Goal: Submit feedback/report problem

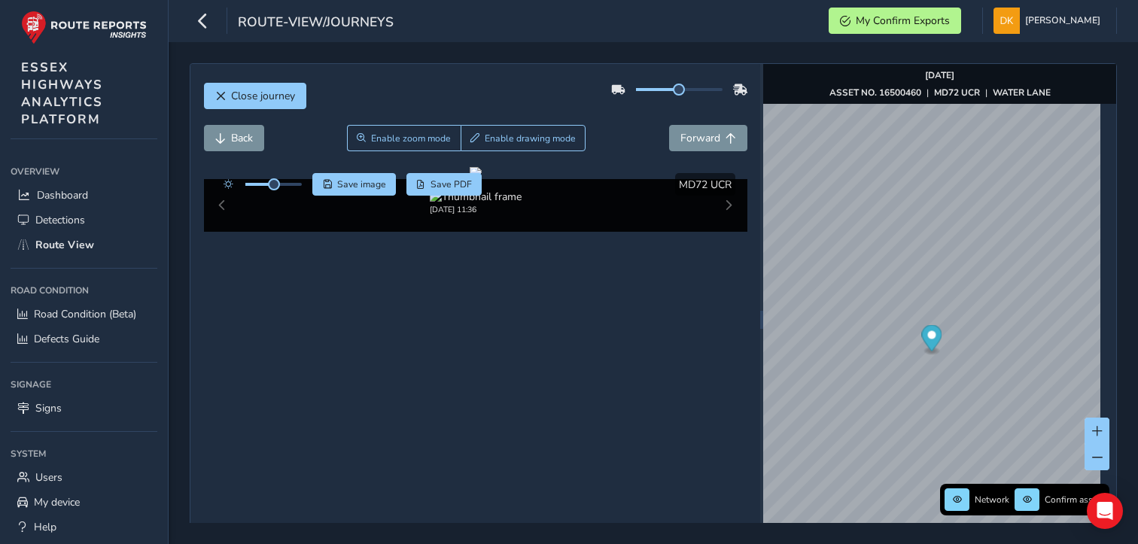
scroll to position [53, 0]
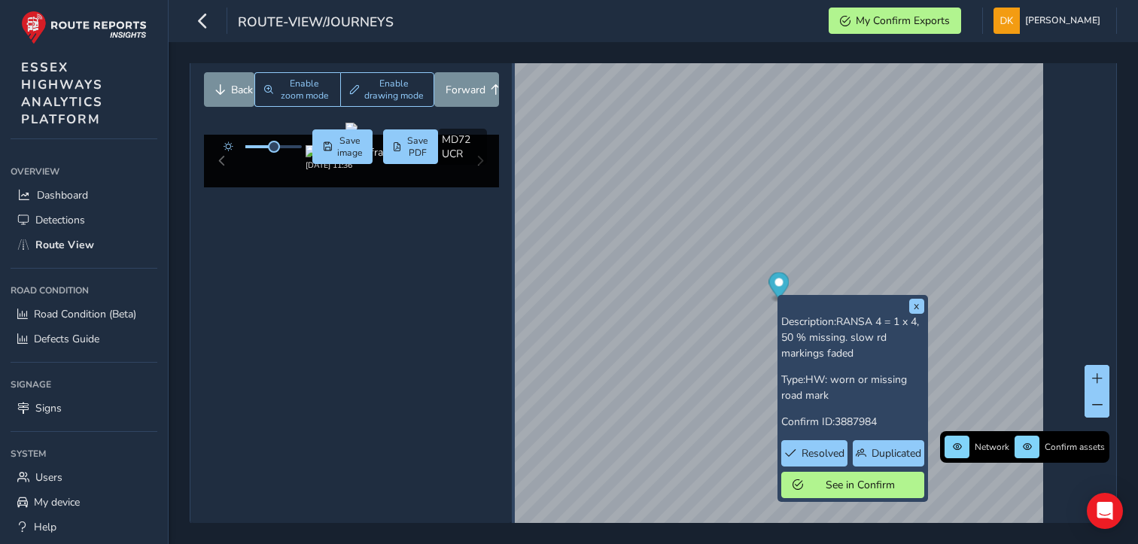
drag, startPoint x: 754, startPoint y: 266, endPoint x: 489, endPoint y: 251, distance: 265.4
click at [512, 252] on div at bounding box center [513, 267] width 3 height 512
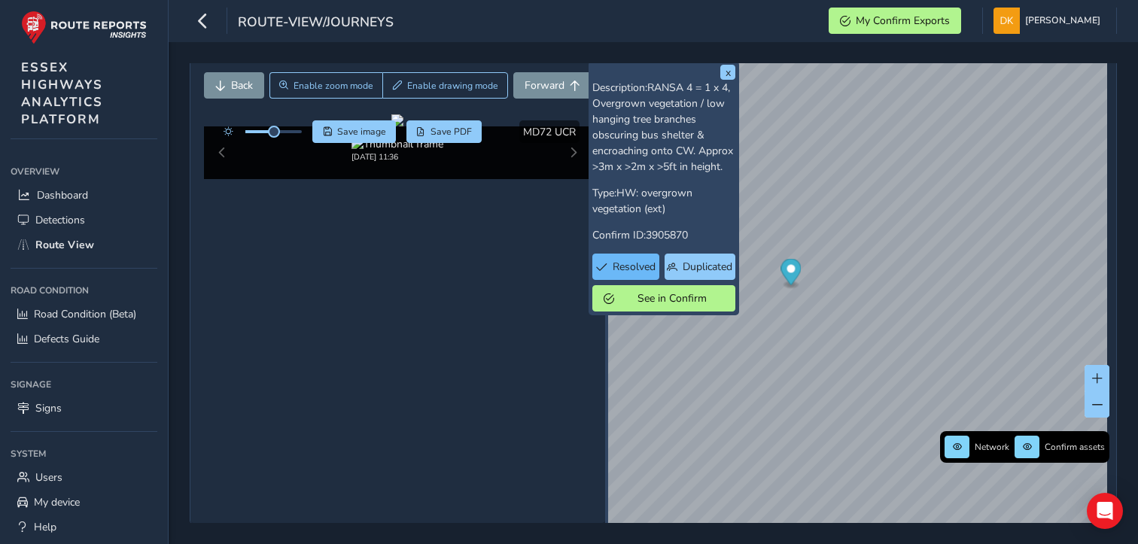
drag, startPoint x: 491, startPoint y: 267, endPoint x: 611, endPoint y: 275, distance: 120.7
click at [611, 275] on div "Close journey Back Enable zoom mode Enable drawing mode Forward Click and Drag …" at bounding box center [653, 267] width 927 height 513
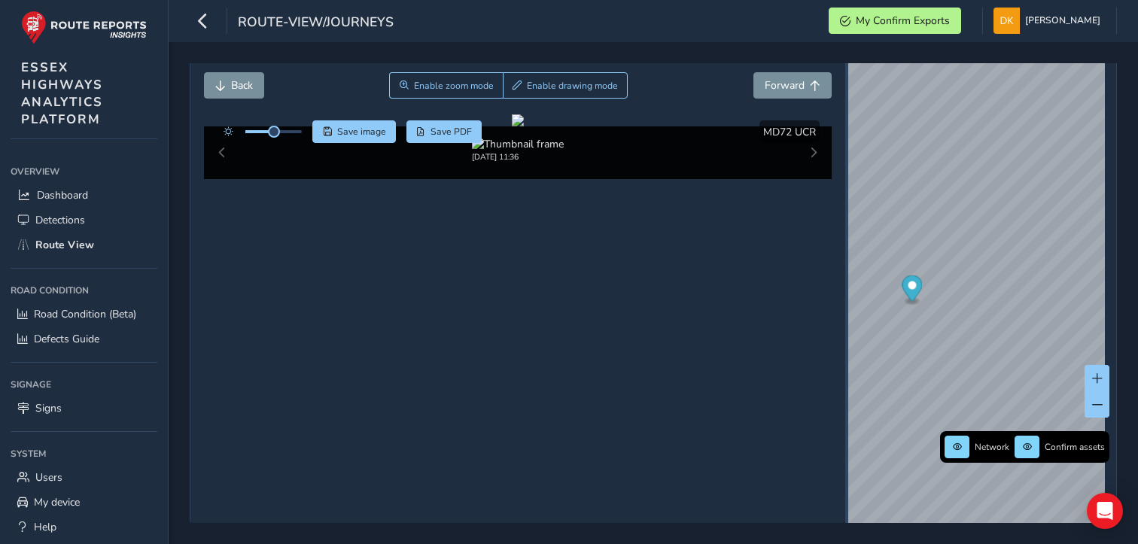
click at [839, 255] on div "Close journey Back Enable zoom mode Enable drawing mode Forward Click and Drag …" at bounding box center [653, 267] width 927 height 513
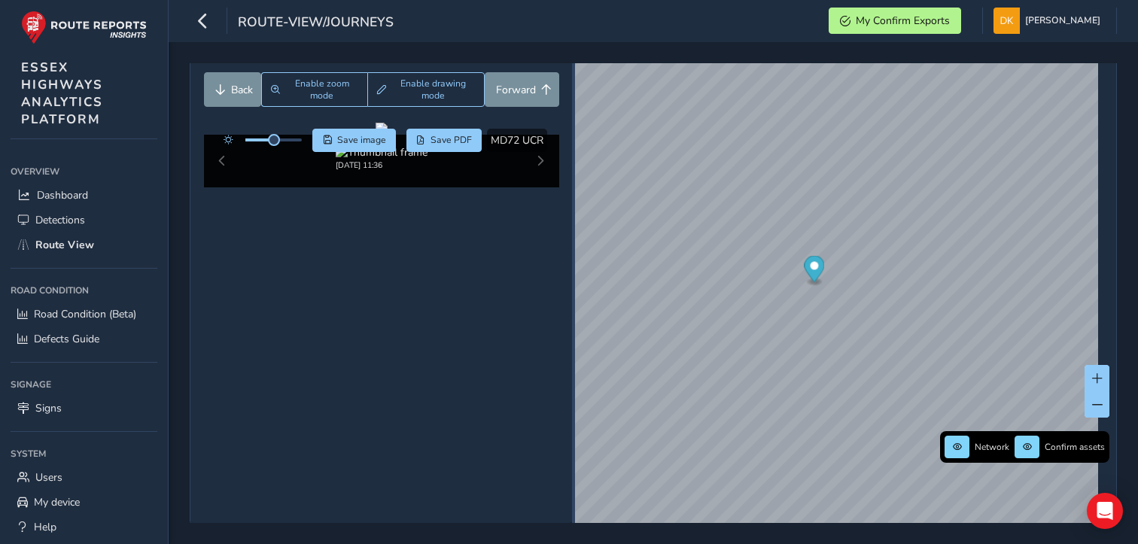
drag, startPoint x: 837, startPoint y: 285, endPoint x: 571, endPoint y: 265, distance: 267.3
click at [572, 266] on div at bounding box center [573, 267] width 3 height 18
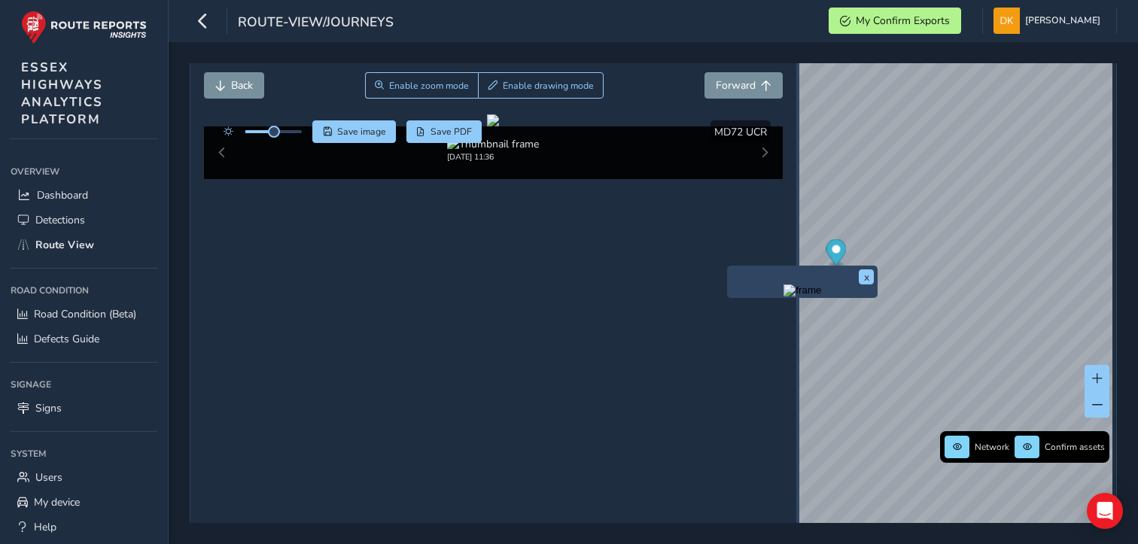
drag, startPoint x: 570, startPoint y: 269, endPoint x: 796, endPoint y: 265, distance: 226.6
click at [796, 265] on div "Close journey Back Enable zoom mode Enable drawing mode Forward Click and Drag …" at bounding box center [653, 267] width 927 height 513
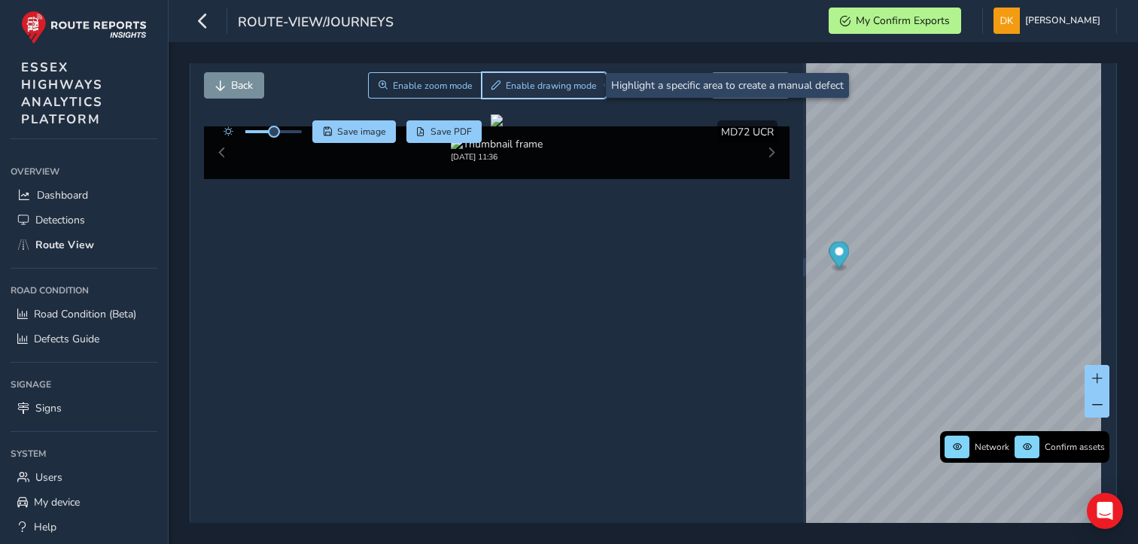
click at [556, 84] on span "Enable drawing mode" at bounding box center [551, 86] width 91 height 12
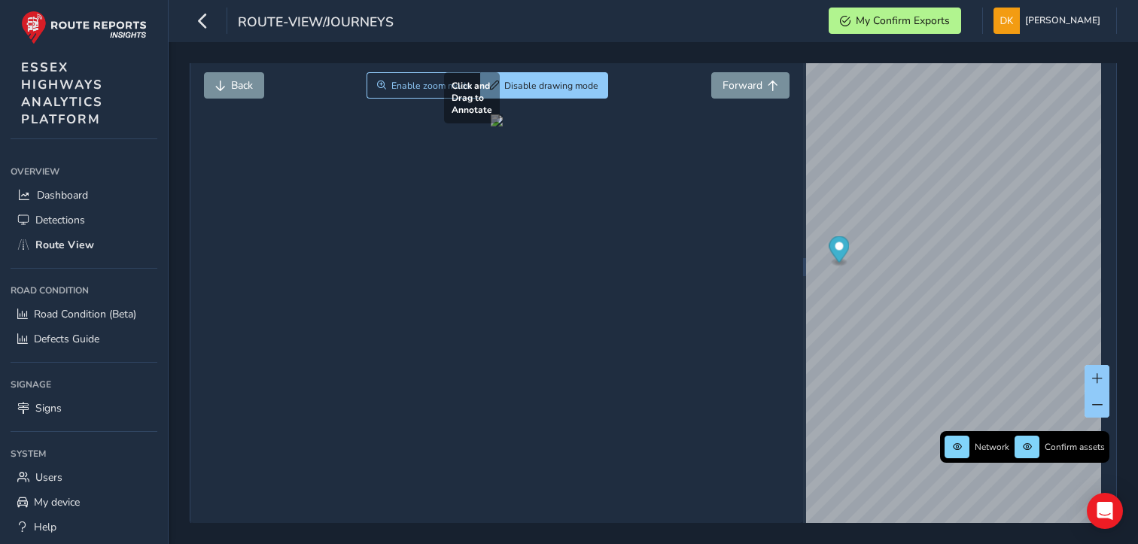
drag, startPoint x: 559, startPoint y: 235, endPoint x: 660, endPoint y: 331, distance: 139.5
click at [503, 126] on div at bounding box center [497, 120] width 12 height 12
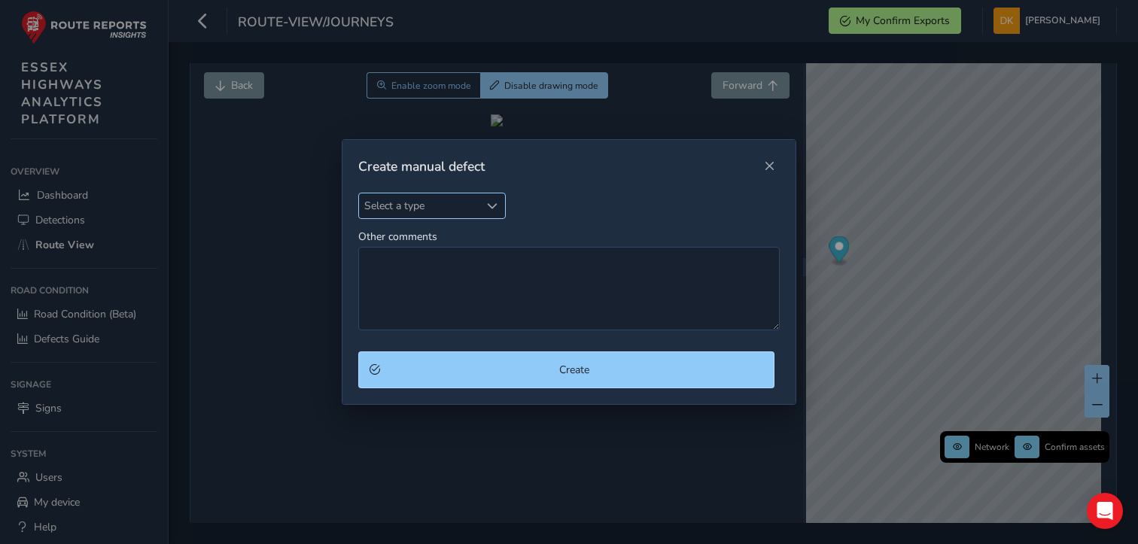
click at [496, 208] on span "Select a type" at bounding box center [492, 206] width 11 height 11
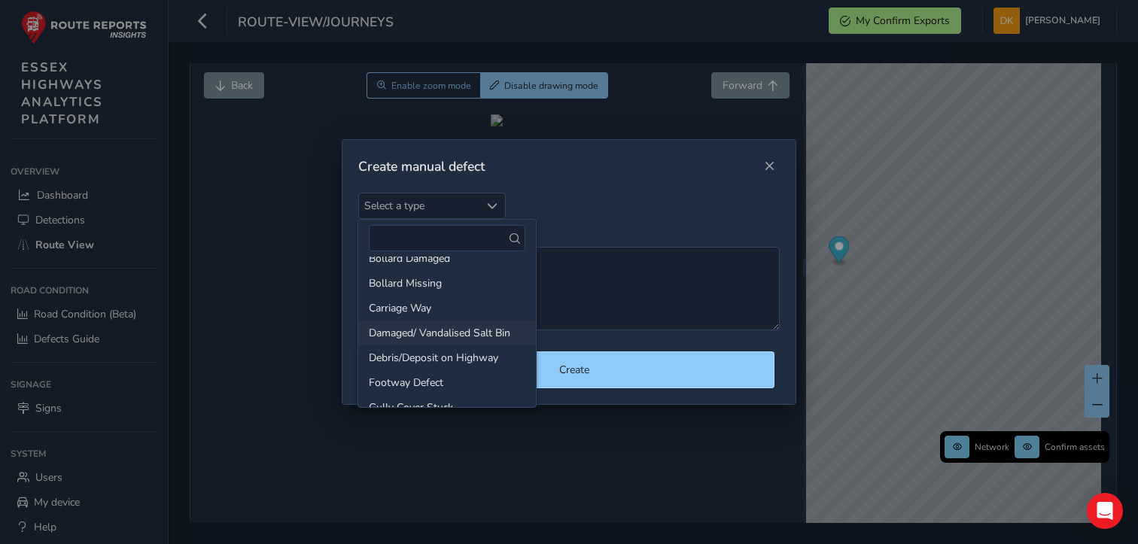
scroll to position [75, 0]
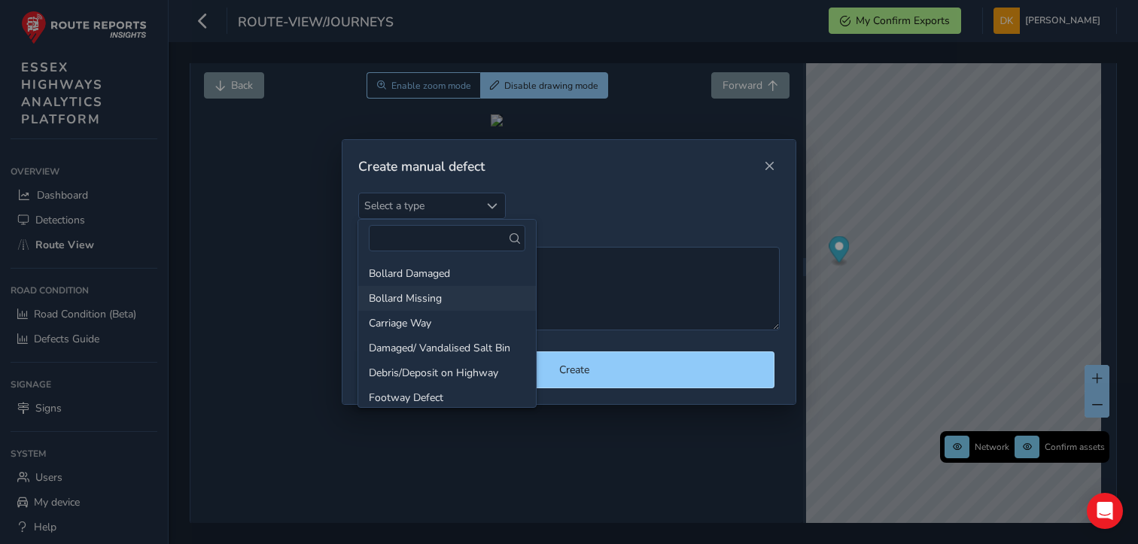
click at [436, 300] on li "Bollard Missing" at bounding box center [447, 298] width 178 height 25
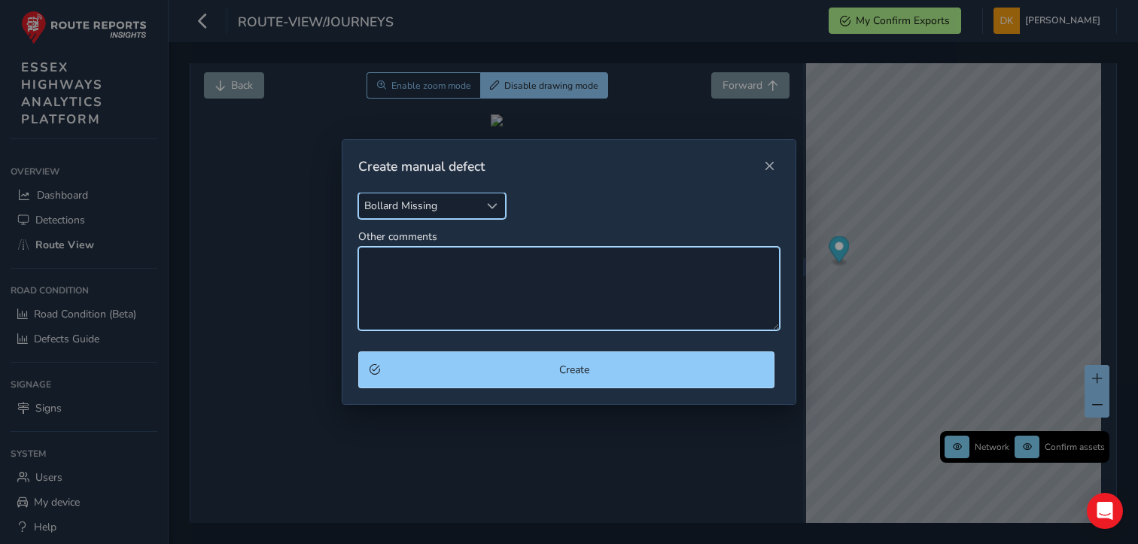
click at [393, 277] on textarea "Other comments" at bounding box center [569, 289] width 422 height 84
type textarea "Bollard M"
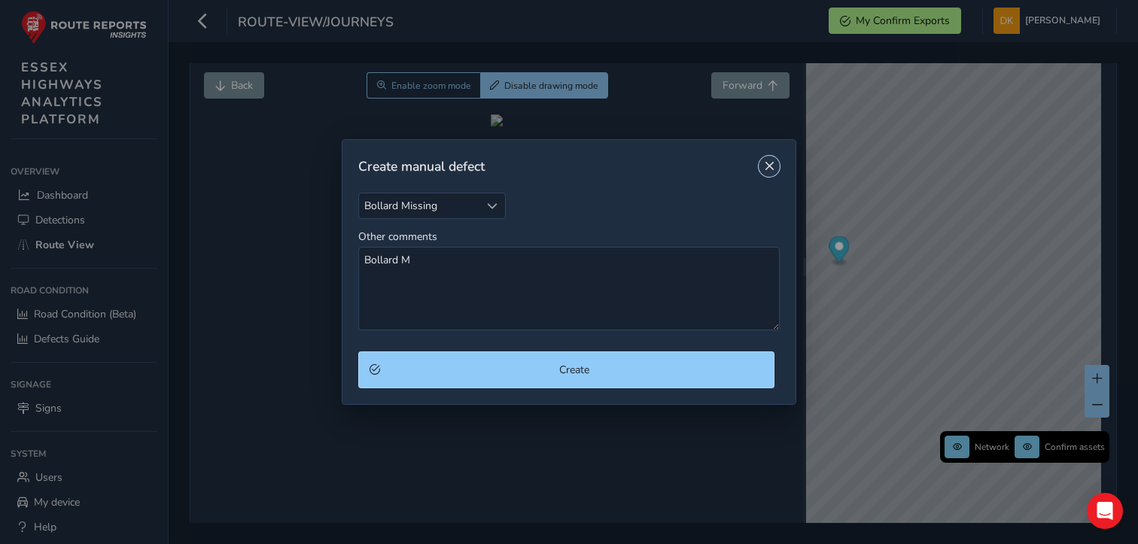
click at [766, 165] on span "Close" at bounding box center [769, 166] width 11 height 11
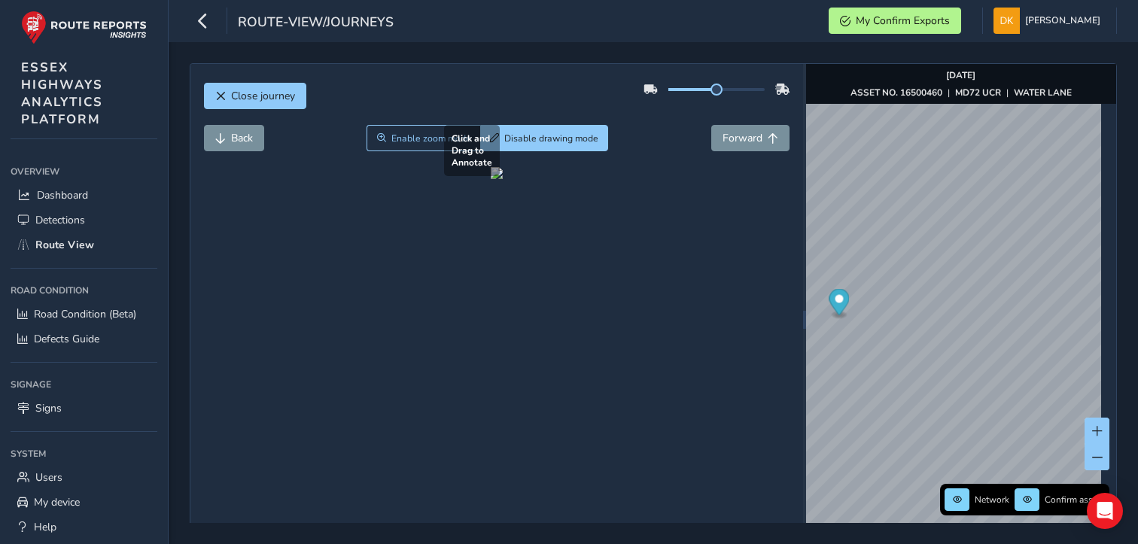
scroll to position [0, 0]
click at [276, 106] on button "Close journey" at bounding box center [255, 96] width 102 height 26
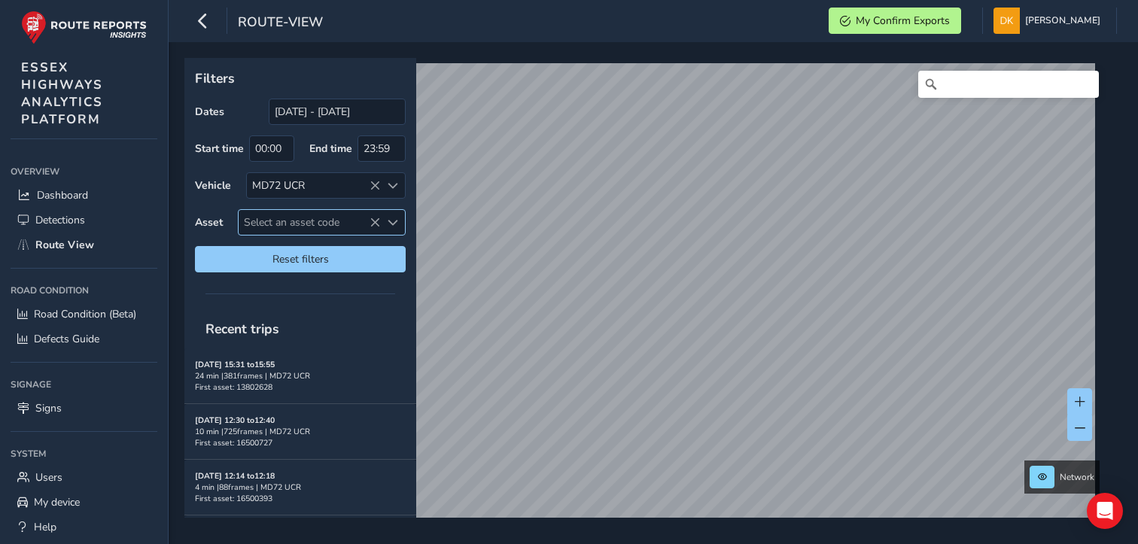
click at [306, 224] on span "Select an asset code" at bounding box center [310, 222] width 142 height 25
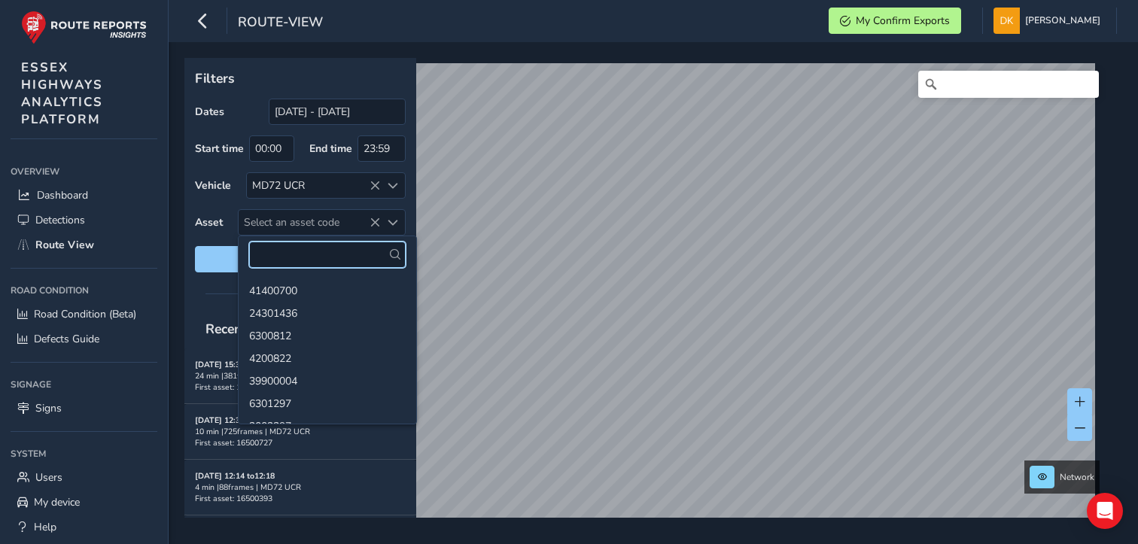
paste input "16500460"
type input "16500460"
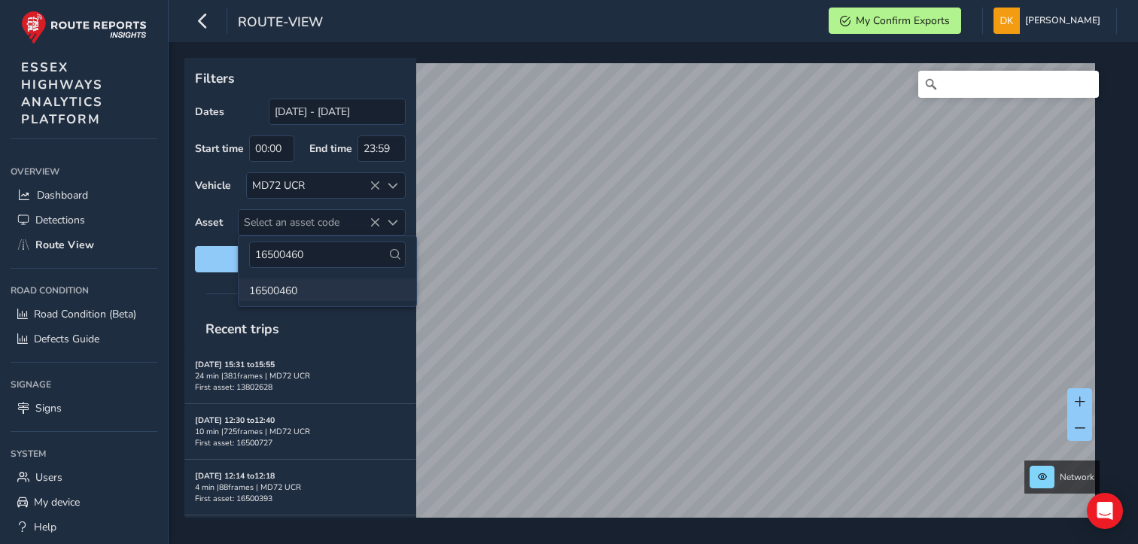
click at [292, 290] on li "16500460" at bounding box center [328, 290] width 178 height 23
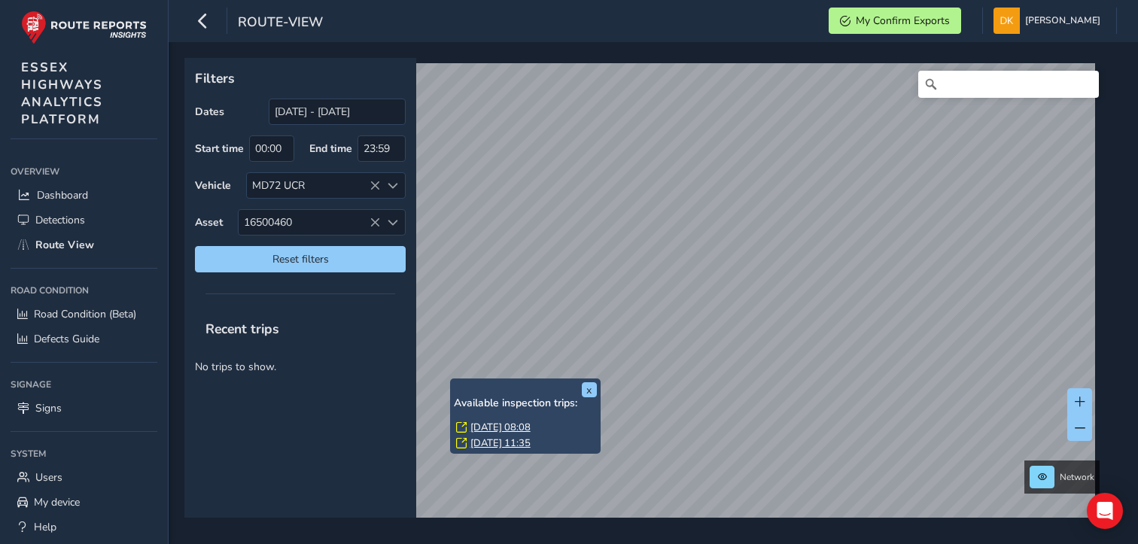
click at [491, 440] on link "[DATE] 11:35" at bounding box center [500, 444] width 60 height 14
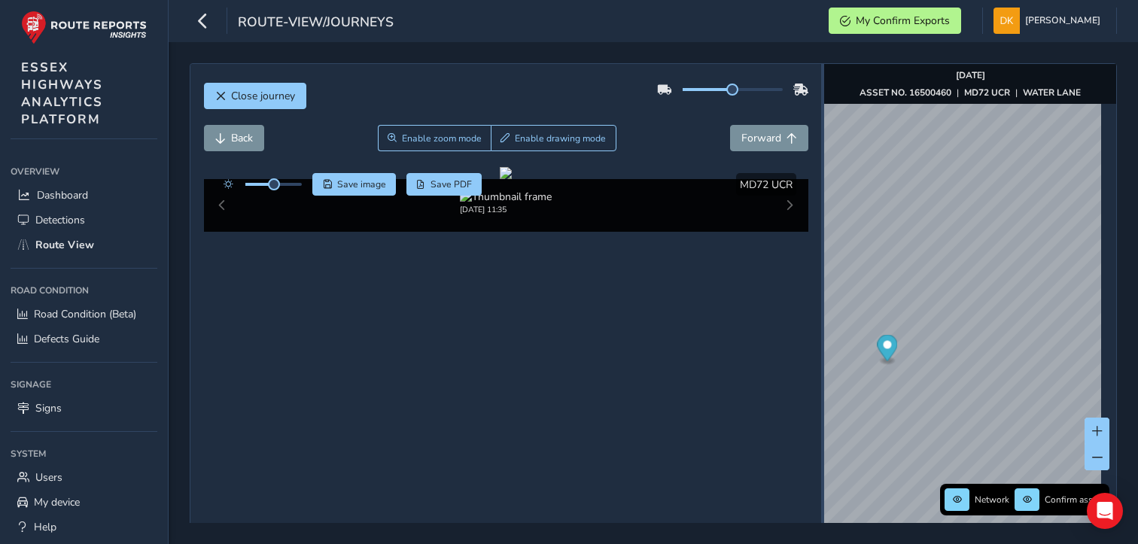
drag, startPoint x: 783, startPoint y: 324, endPoint x: 813, endPoint y: 320, distance: 30.4
click at [821, 320] on div at bounding box center [822, 320] width 3 height 18
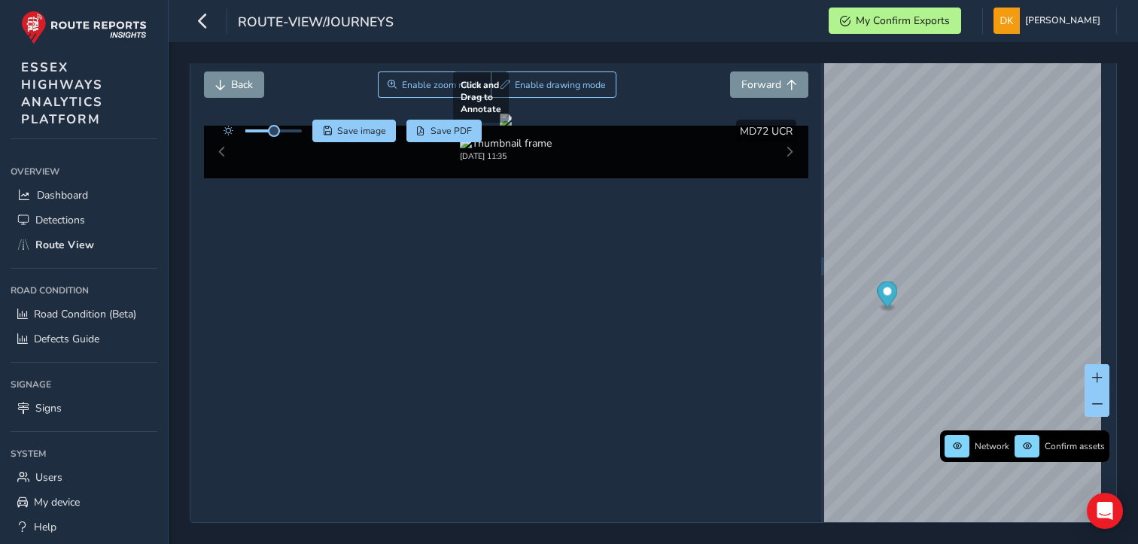
scroll to position [72, 0]
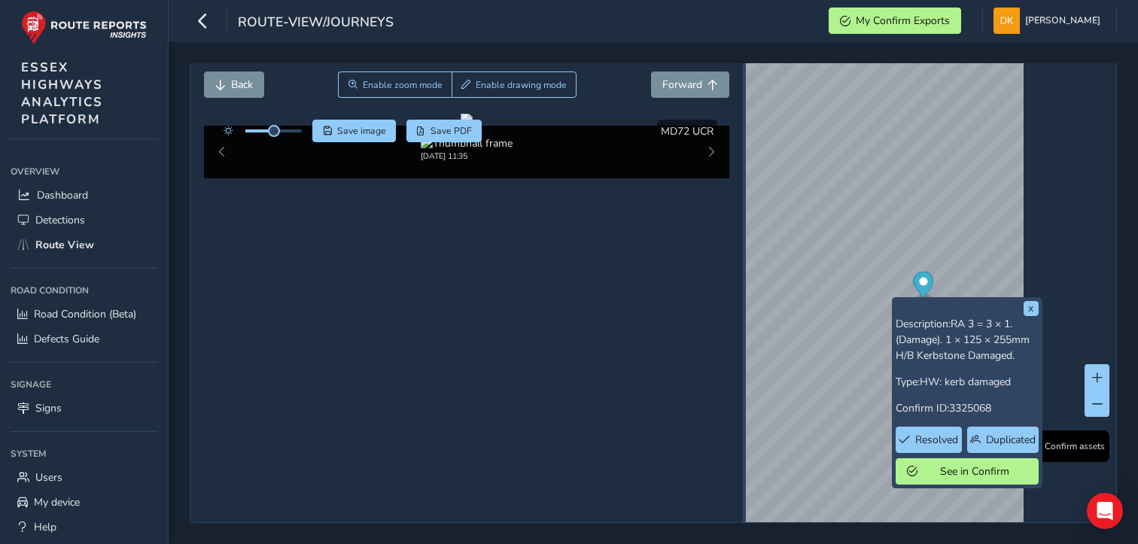
scroll to position [53, 0]
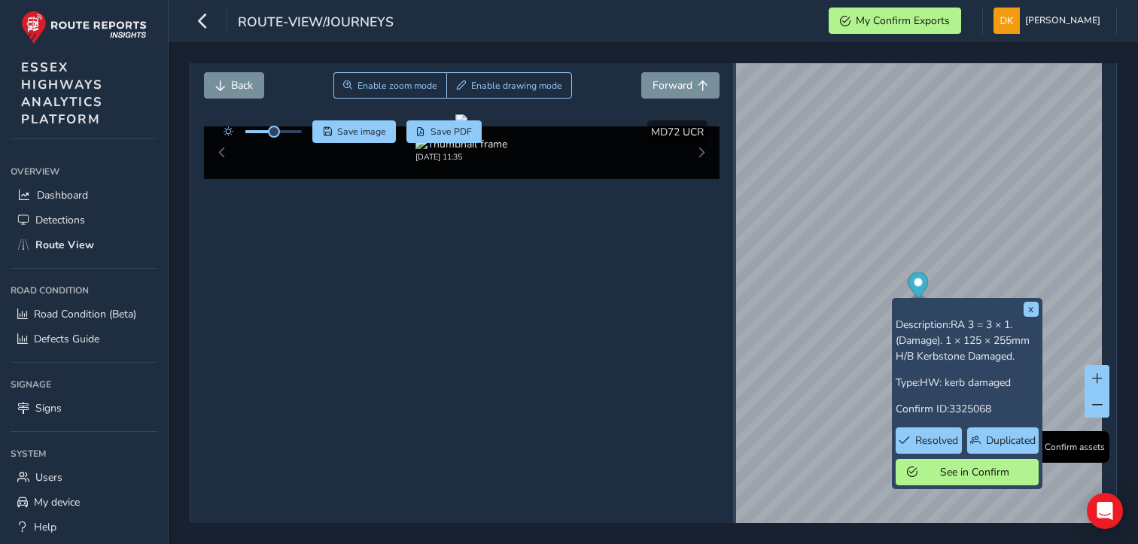
drag, startPoint x: 814, startPoint y: 255, endPoint x: 726, endPoint y: 254, distance: 87.3
click at [733, 254] on div at bounding box center [734, 267] width 3 height 512
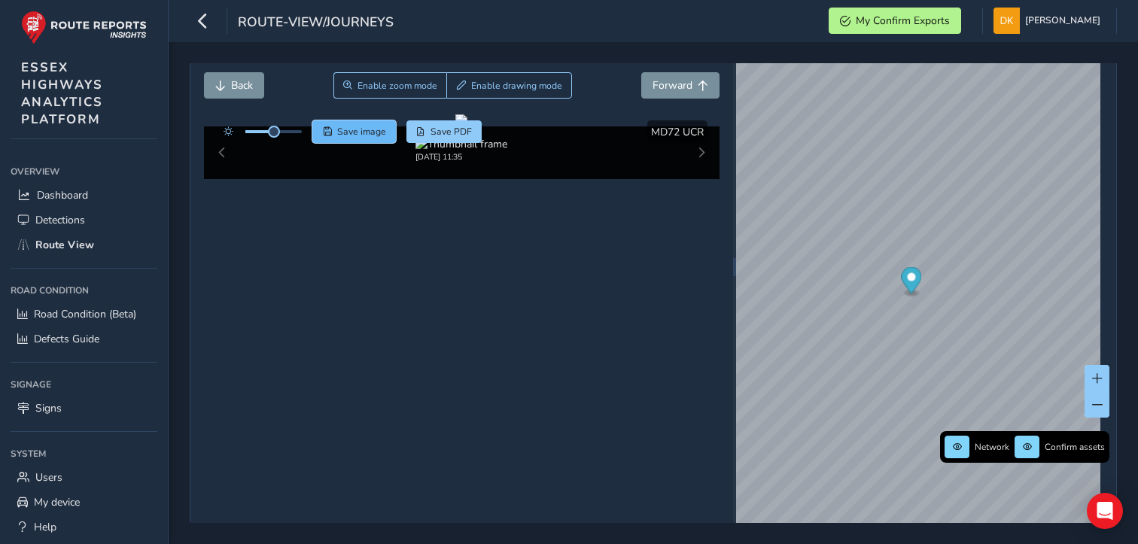
click at [361, 131] on span "Save image" at bounding box center [361, 132] width 49 height 12
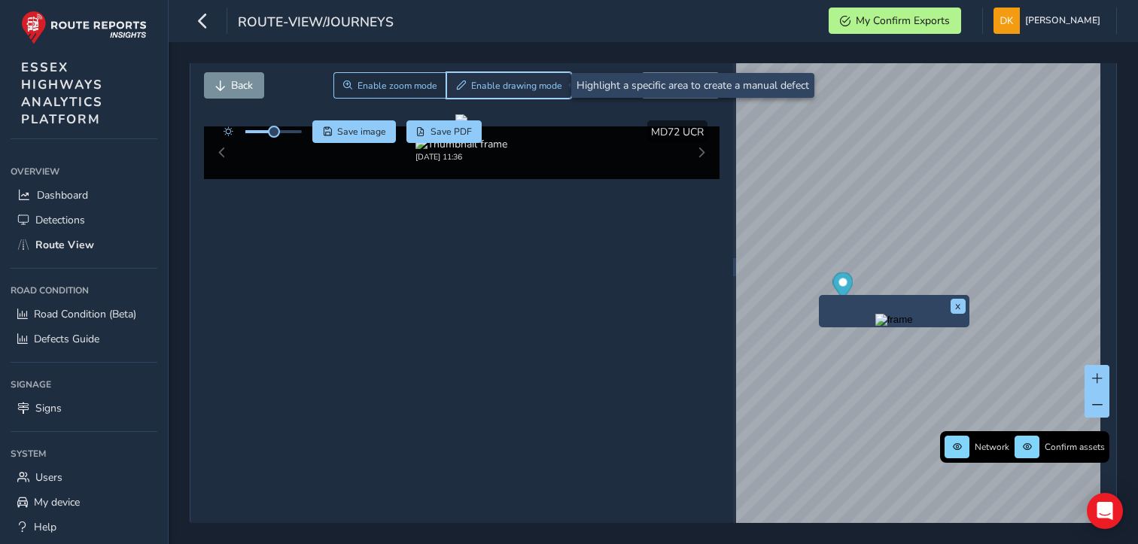
click at [495, 92] on button "Enable drawing mode" at bounding box center [509, 85] width 126 height 26
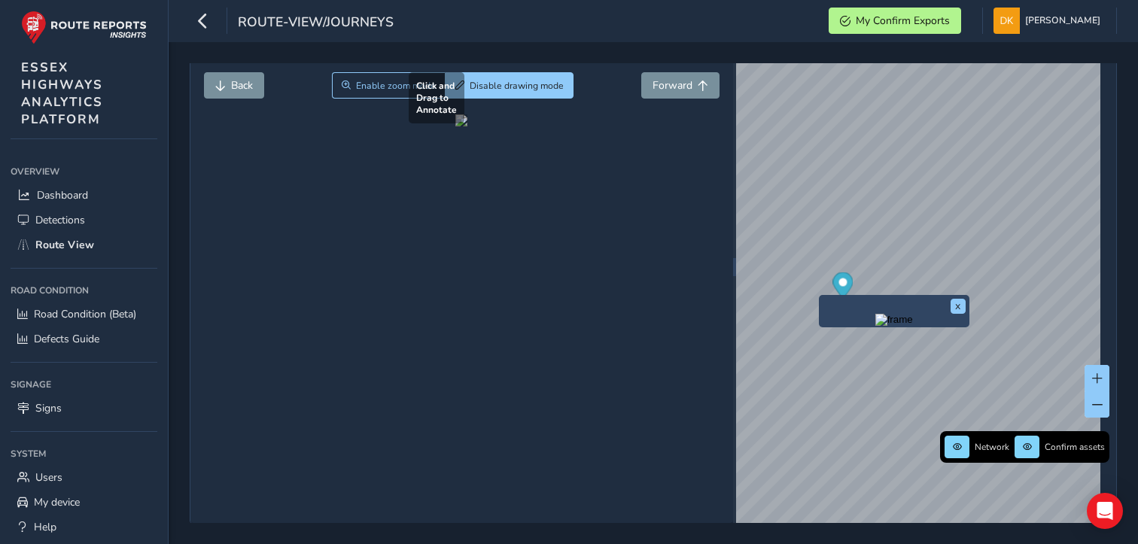
drag, startPoint x: 461, startPoint y: 222, endPoint x: 622, endPoint y: 314, distance: 185.4
click at [467, 126] on div at bounding box center [461, 120] width 12 height 12
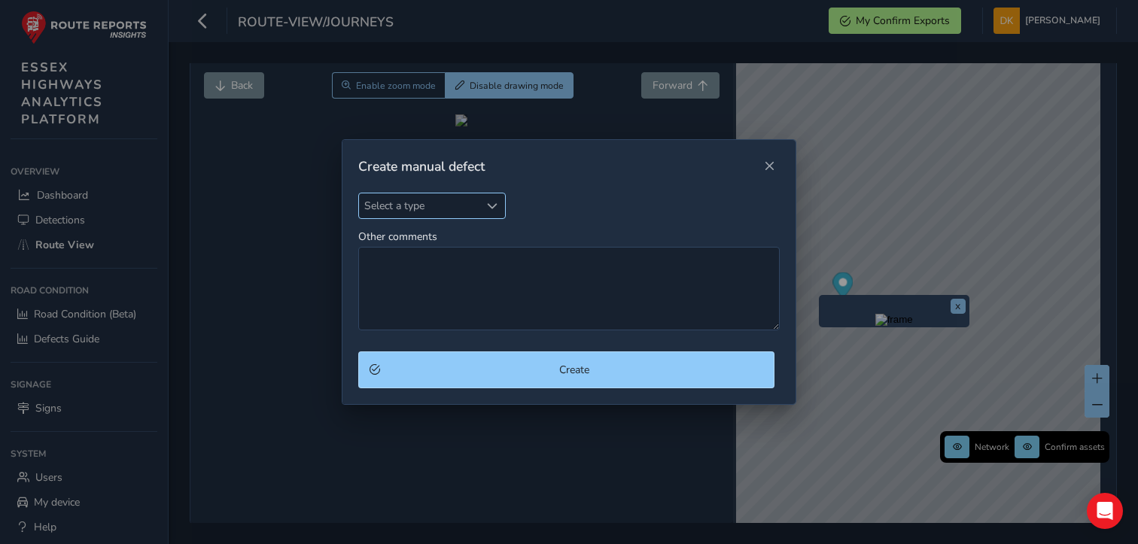
click at [496, 204] on span "Select a type" at bounding box center [492, 206] width 11 height 11
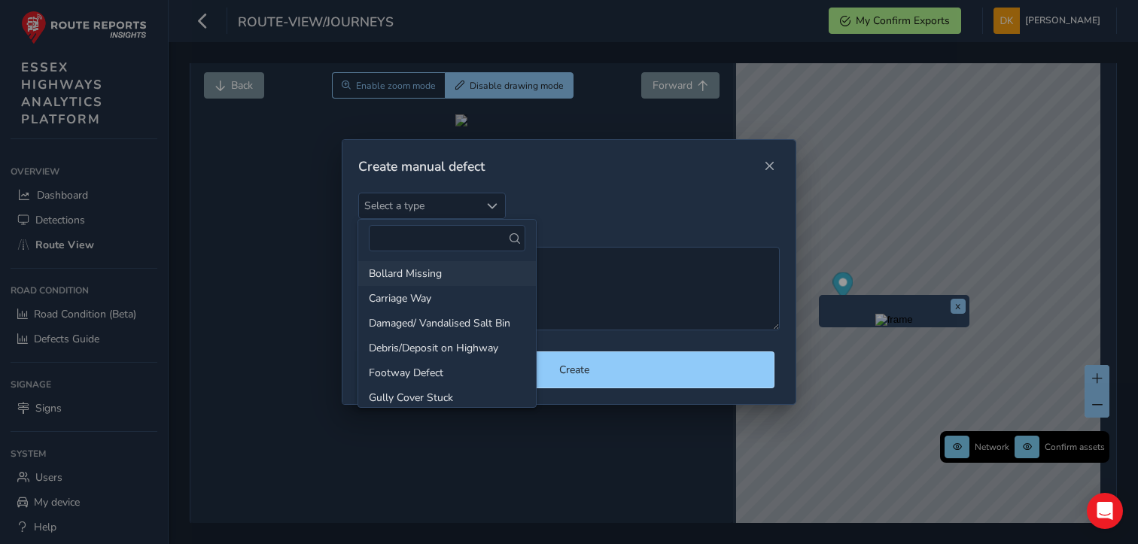
scroll to position [75, 0]
click at [428, 302] on li "Bollard Missing" at bounding box center [447, 298] width 178 height 25
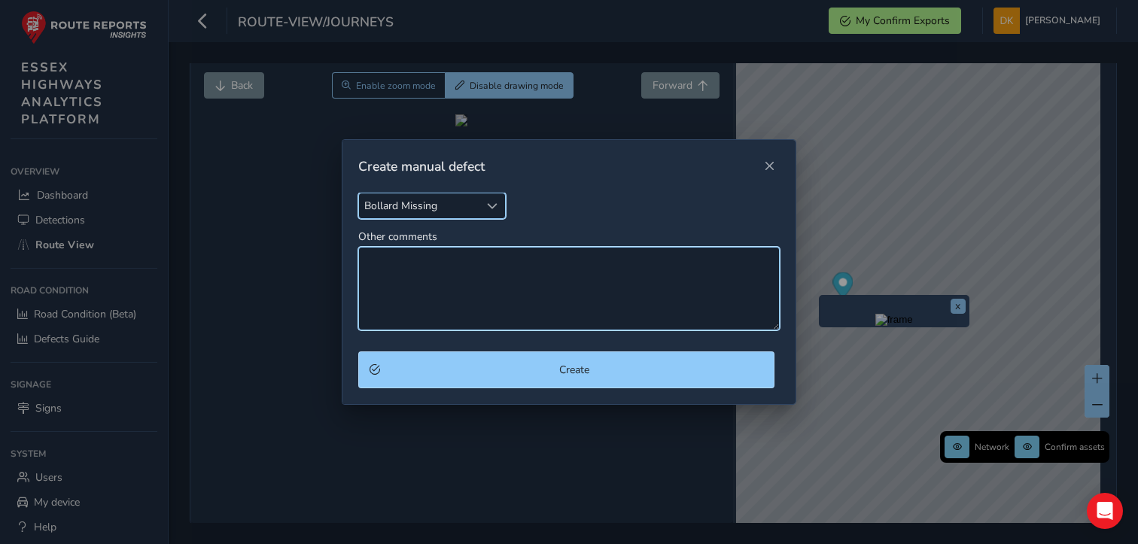
click at [407, 280] on textarea "Other comments" at bounding box center [569, 289] width 422 height 84
type textarea "b"
click at [455, 265] on textarea "Bollard missing on traffic [GEOGRAPHIC_DATA]." at bounding box center [569, 289] width 422 height 84
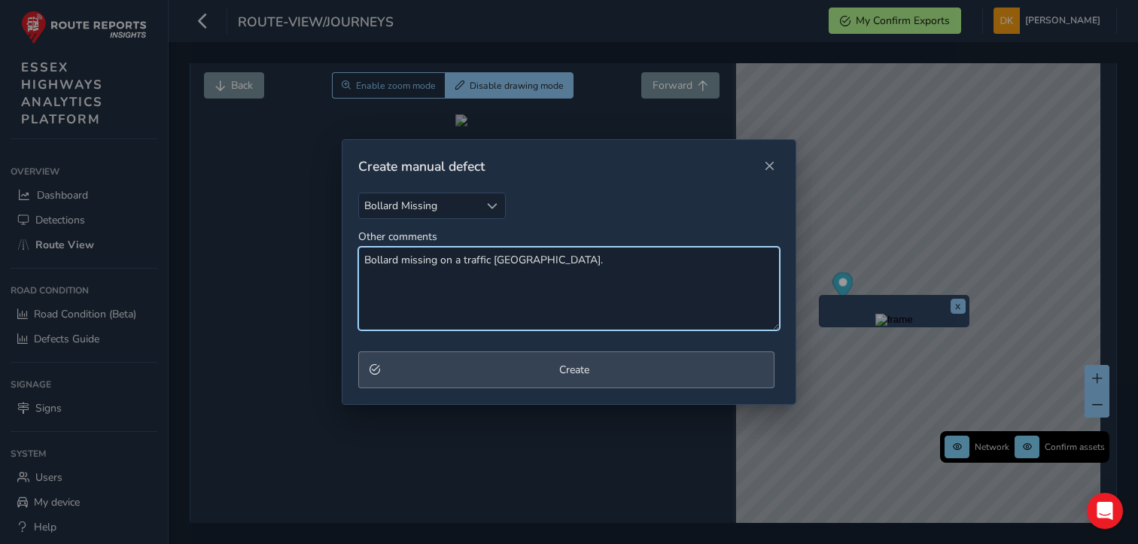
type textarea "Bollard missing on a traffic [GEOGRAPHIC_DATA]."
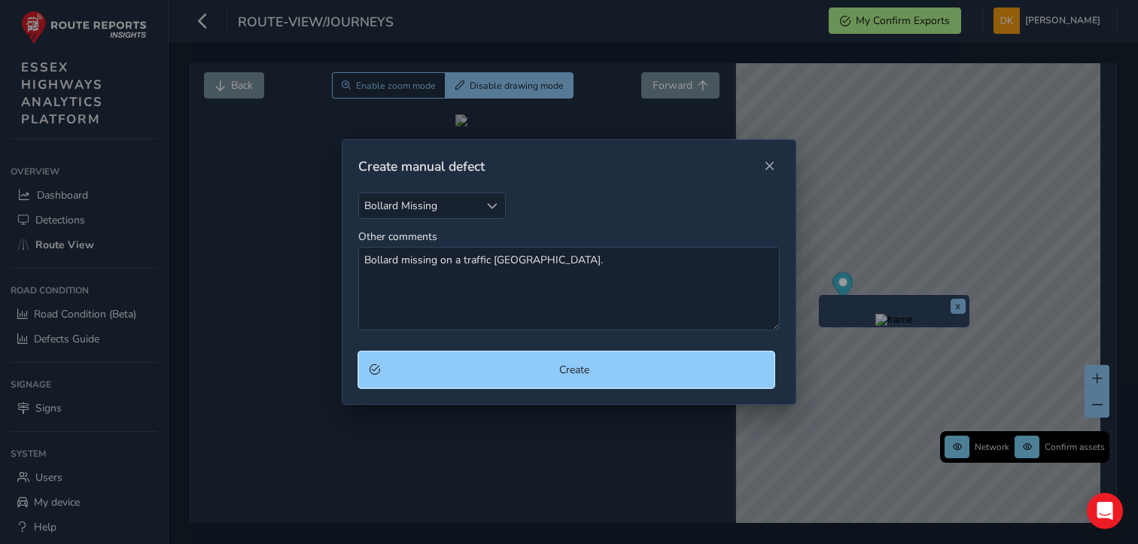
click at [574, 379] on button "Create" at bounding box center [566, 370] width 417 height 37
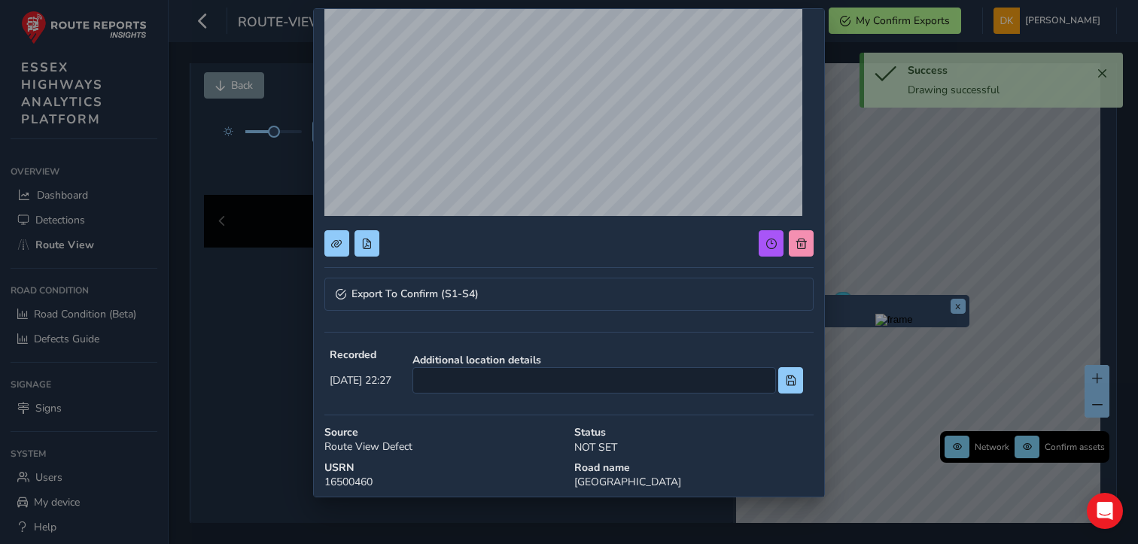
scroll to position [151, 0]
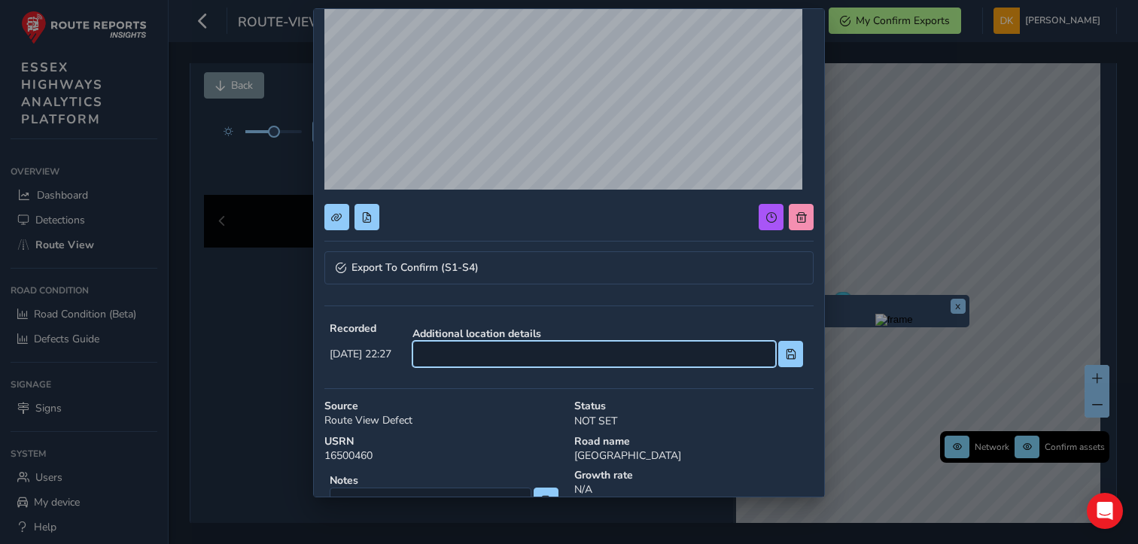
click at [508, 352] on input at bounding box center [595, 354] width 364 height 26
type input "A"
click at [581, 355] on input "RAB approach jw [PERSON_NAME]" at bounding box center [595, 354] width 364 height 26
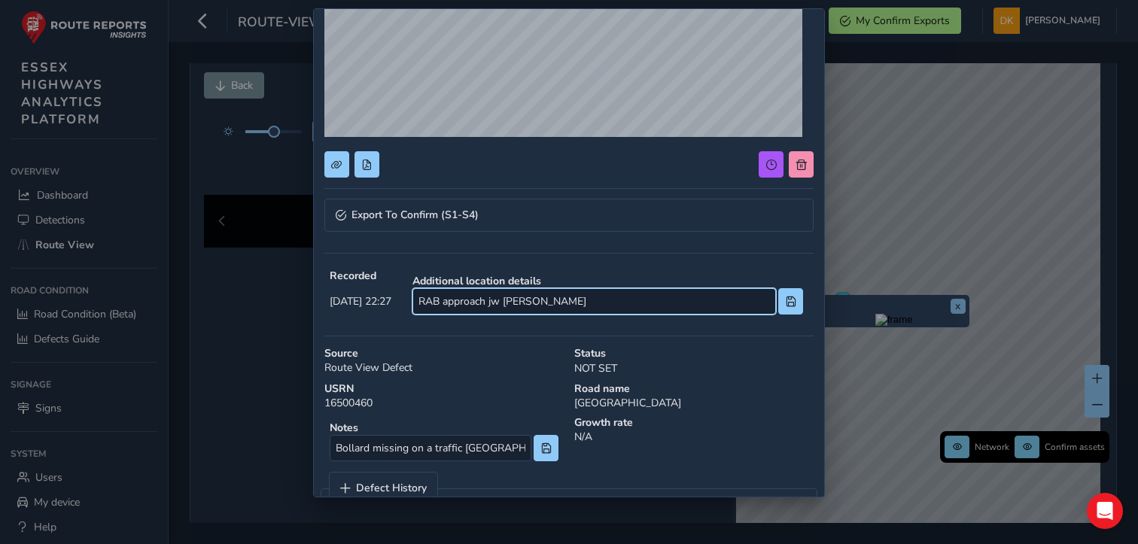
scroll to position [226, 0]
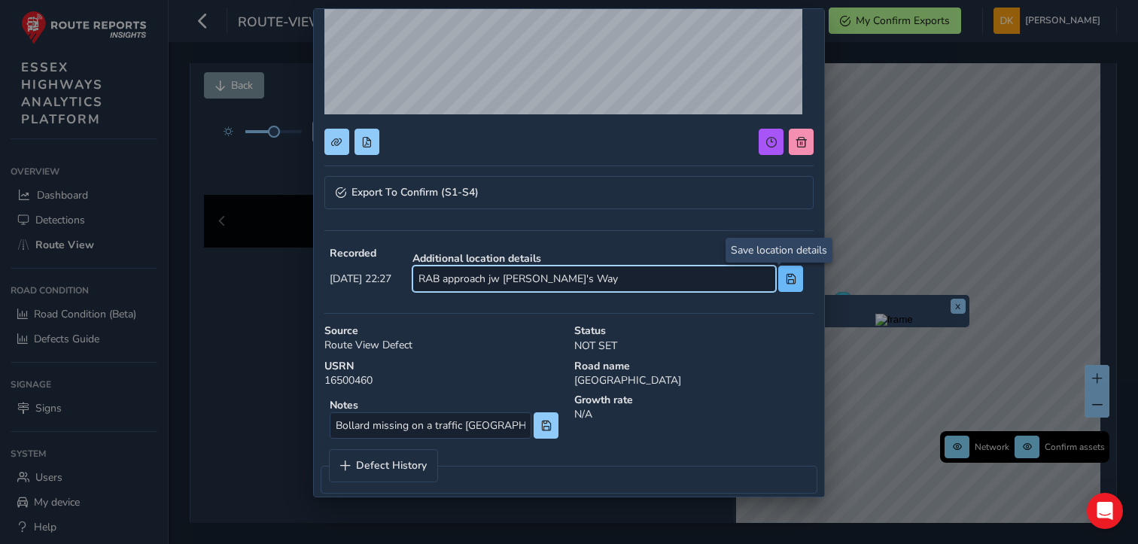
type input "RAB approach jw [PERSON_NAME]'s Way"
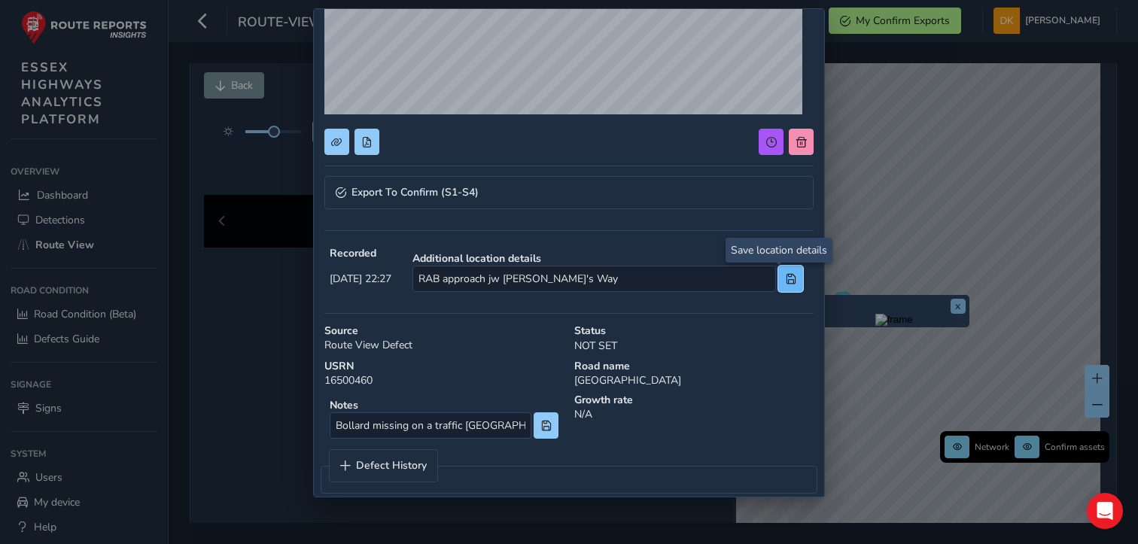
click at [786, 276] on span at bounding box center [791, 279] width 11 height 11
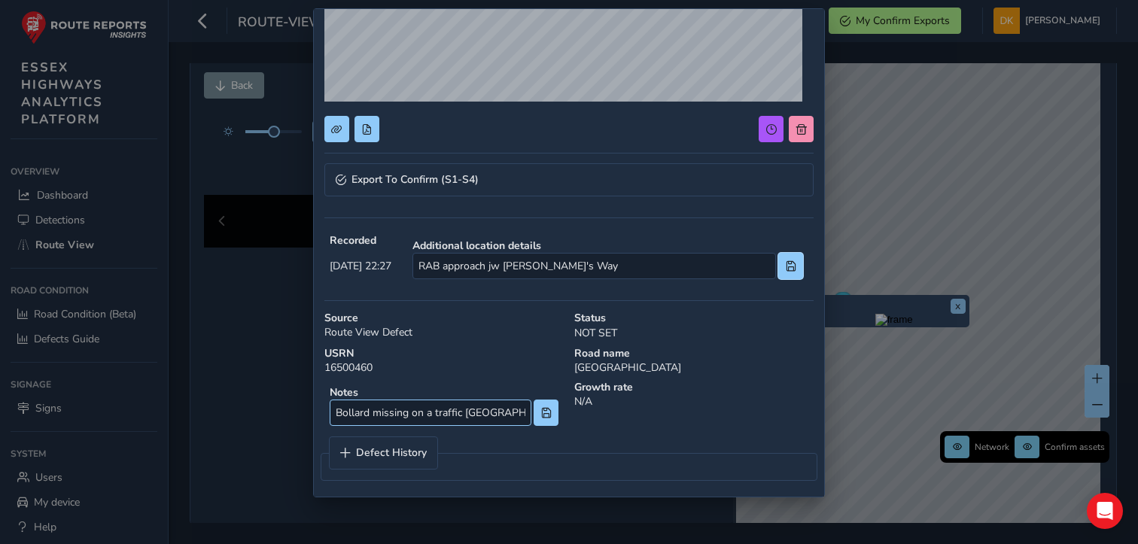
scroll to position [242, 0]
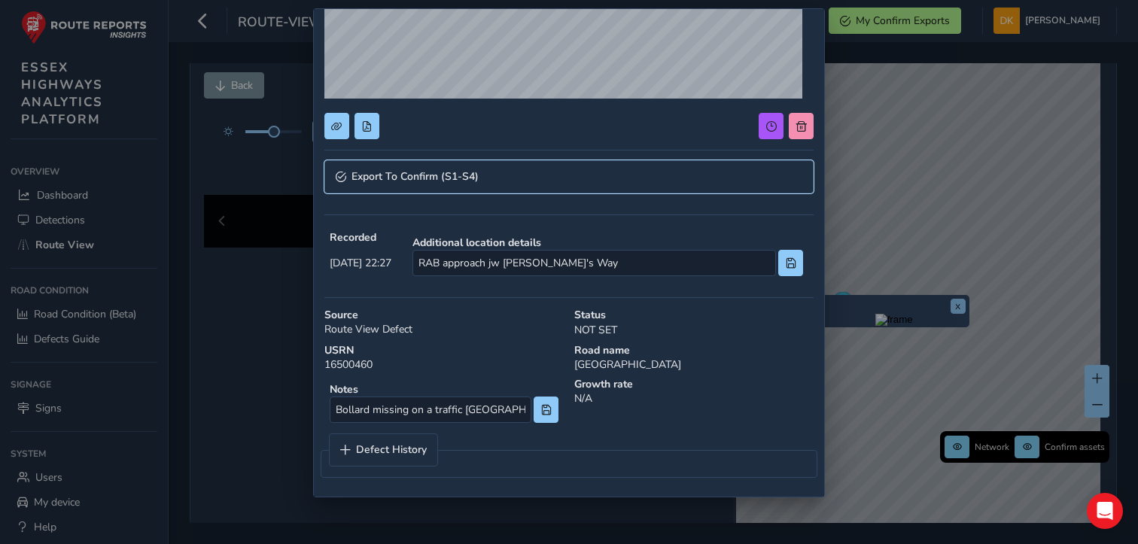
click at [449, 173] on span "Export To Confirm (S1-S4)" at bounding box center [415, 177] width 127 height 11
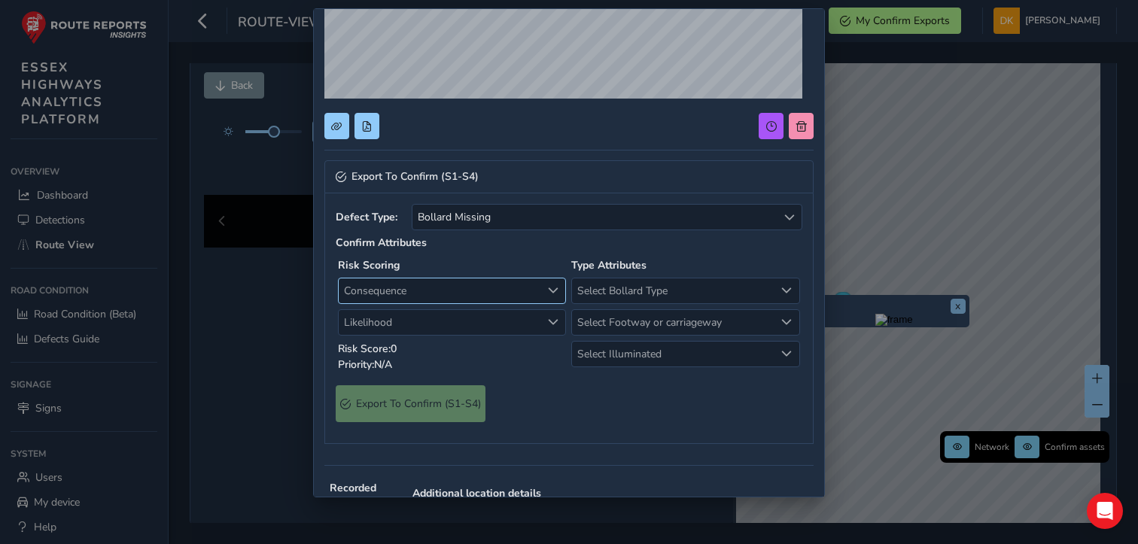
click at [550, 285] on span "Consequence" at bounding box center [553, 290] width 11 height 11
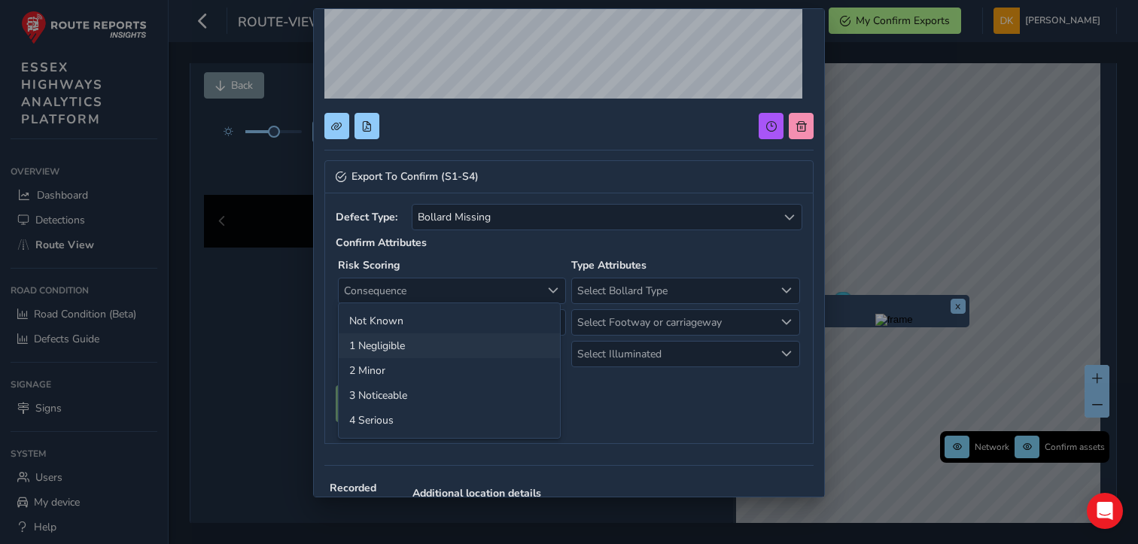
click at [406, 343] on li "1 Negligible" at bounding box center [449, 345] width 221 height 25
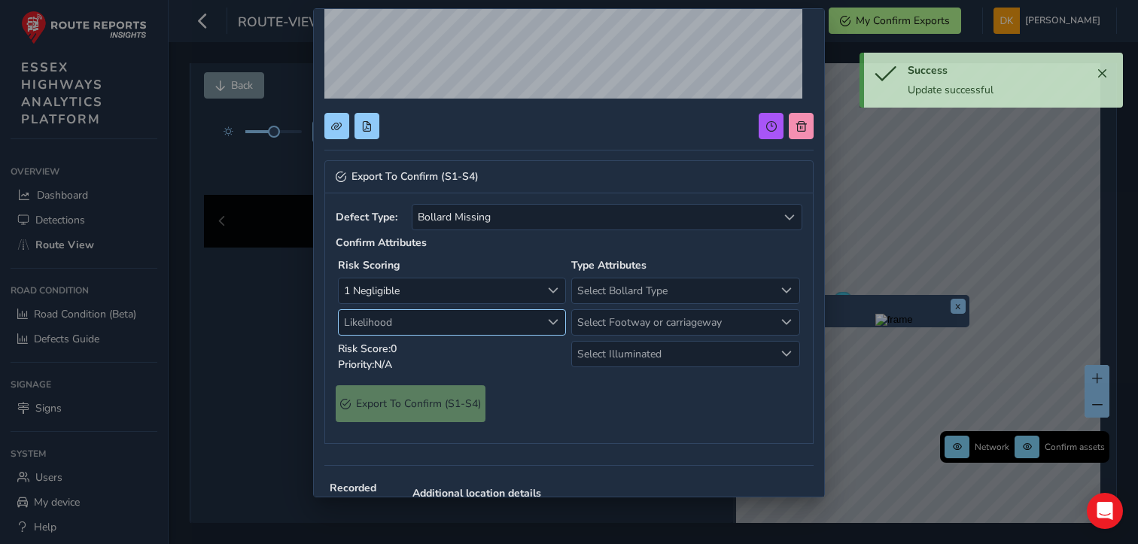
click at [548, 324] on span "Likelihood" at bounding box center [553, 322] width 11 height 11
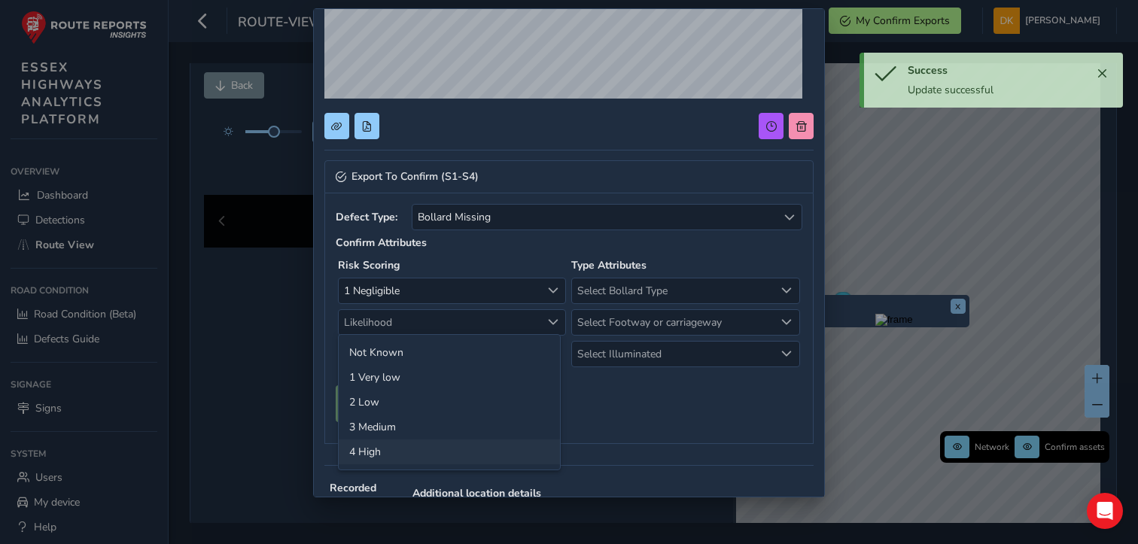
click at [379, 453] on li "4 High" at bounding box center [449, 452] width 221 height 25
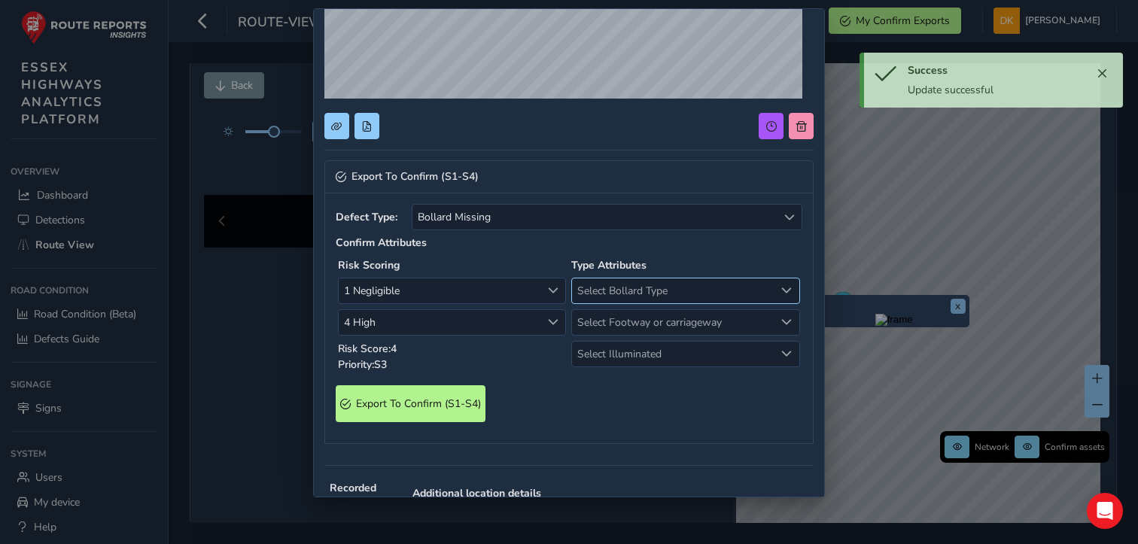
click at [775, 292] on div "Select Bollard Type" at bounding box center [787, 291] width 25 height 25
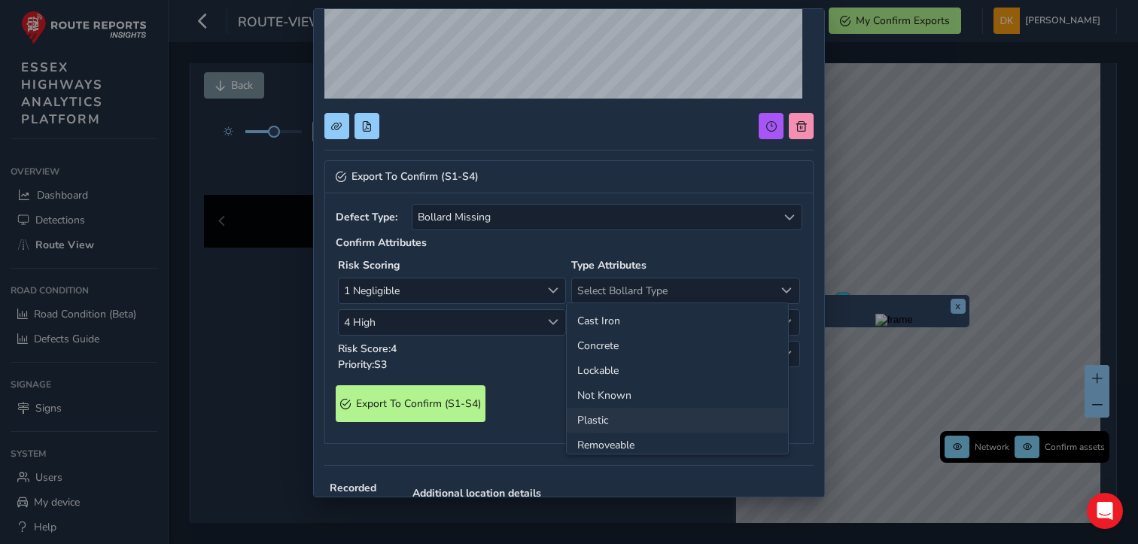
click at [610, 420] on li "Plastic" at bounding box center [677, 420] width 221 height 25
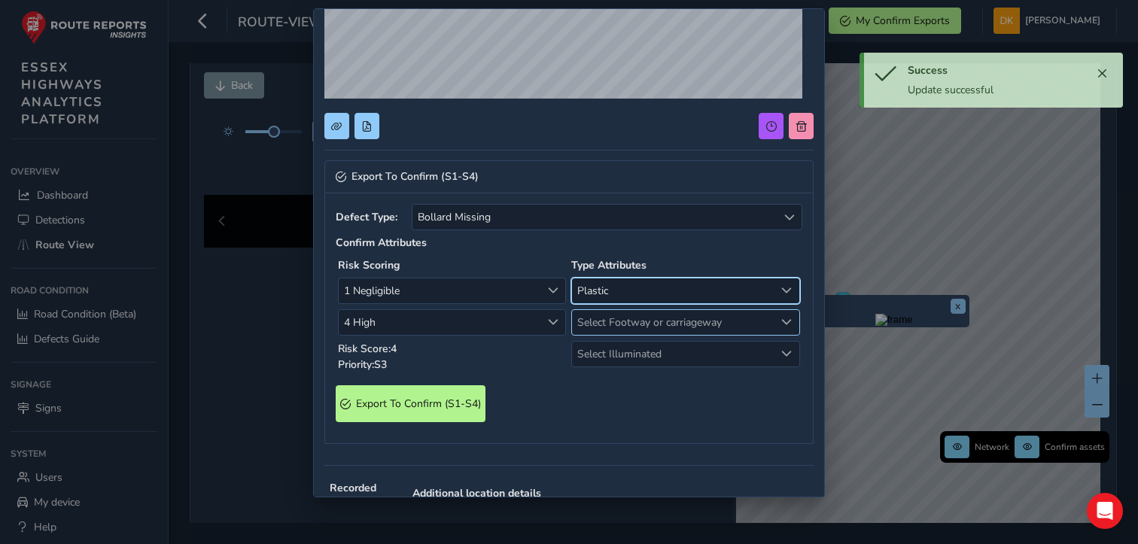
click at [781, 320] on span "Select Footway or carriageway" at bounding box center [786, 322] width 11 height 11
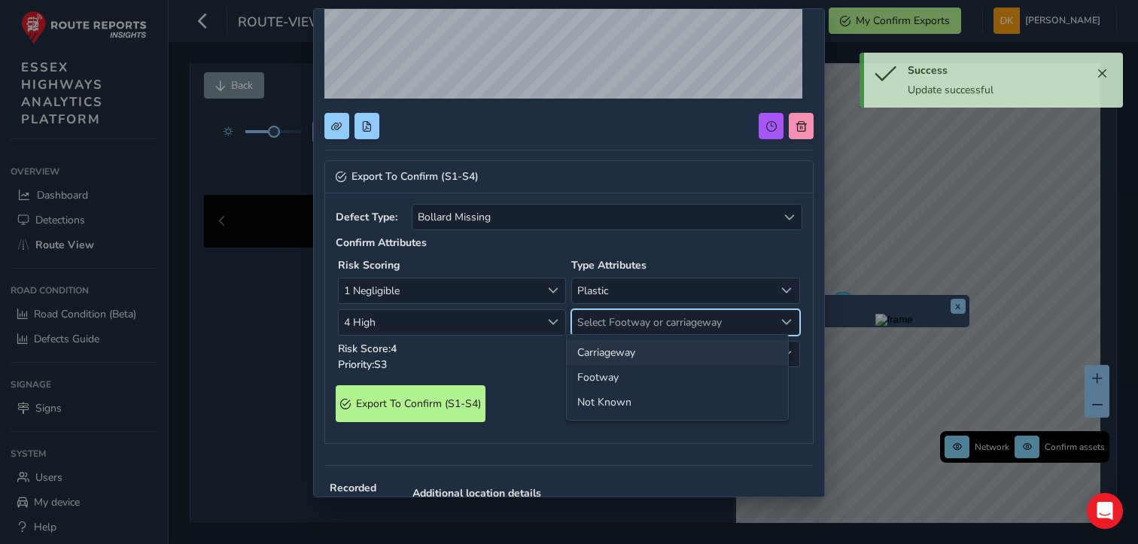
click at [618, 356] on li "Carriageway" at bounding box center [677, 352] width 221 height 25
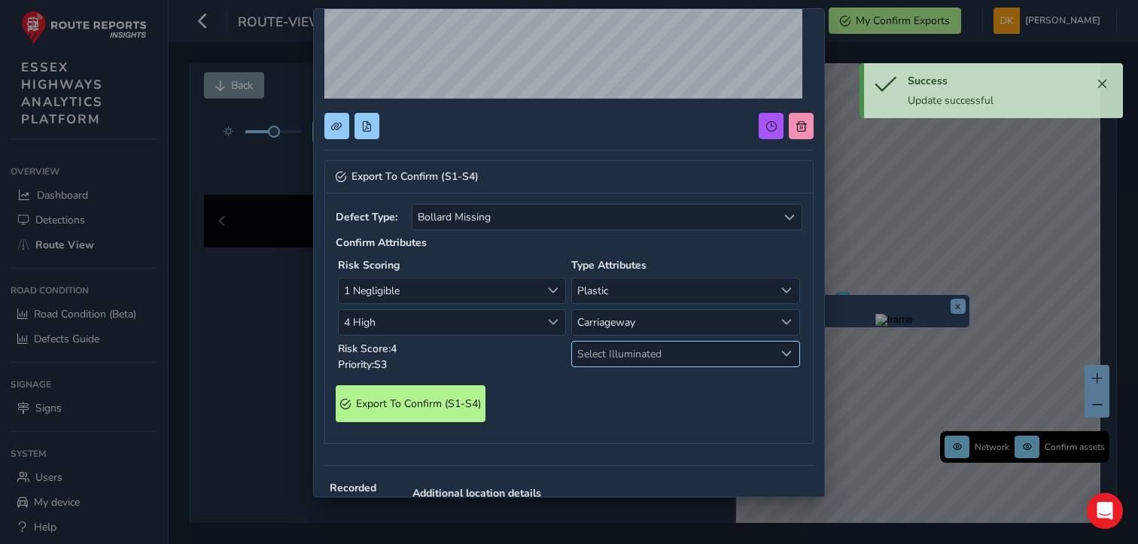
click at [781, 352] on span "Select Illuminated" at bounding box center [786, 354] width 11 height 11
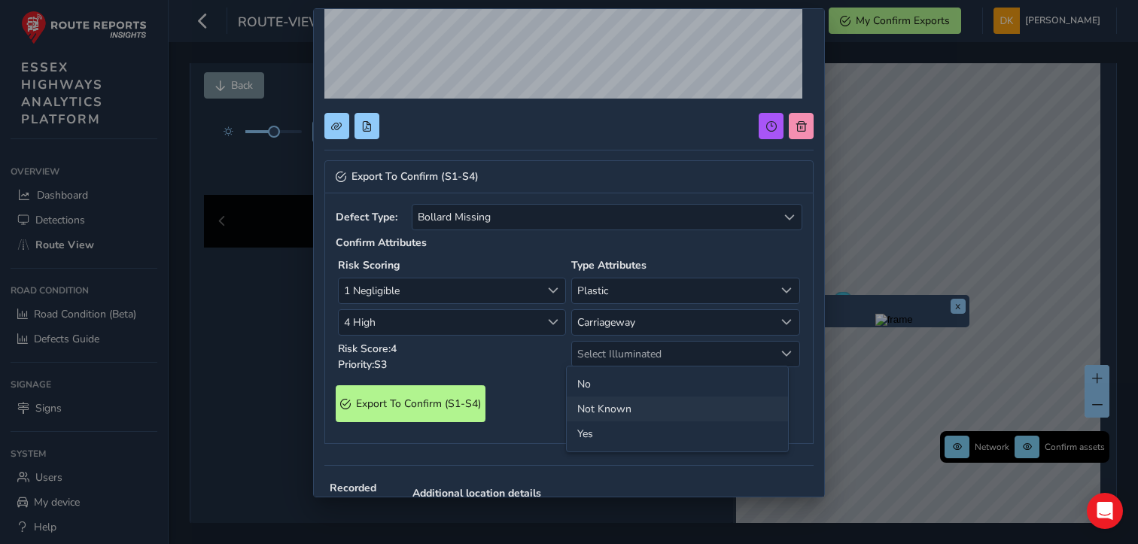
click at [599, 404] on li "Not Known" at bounding box center [677, 409] width 221 height 25
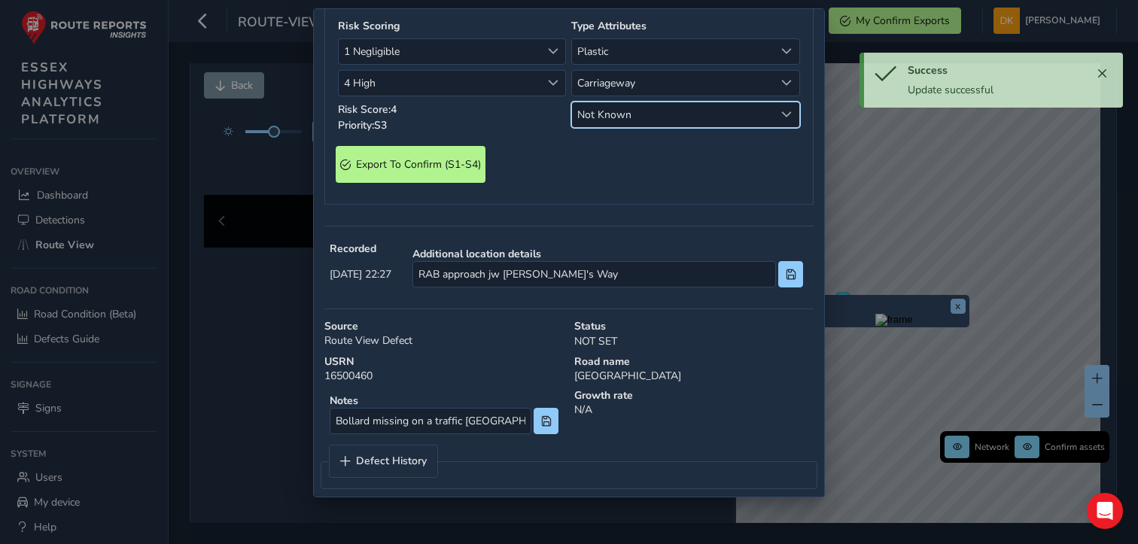
scroll to position [492, 0]
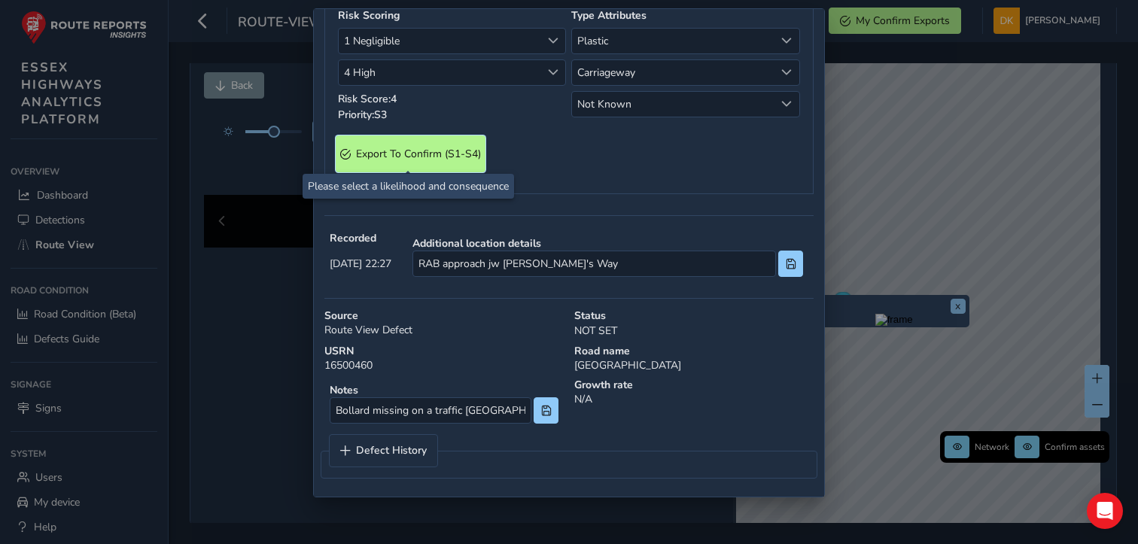
click at [429, 150] on span "Export To Confirm (S1-S4)" at bounding box center [418, 154] width 125 height 14
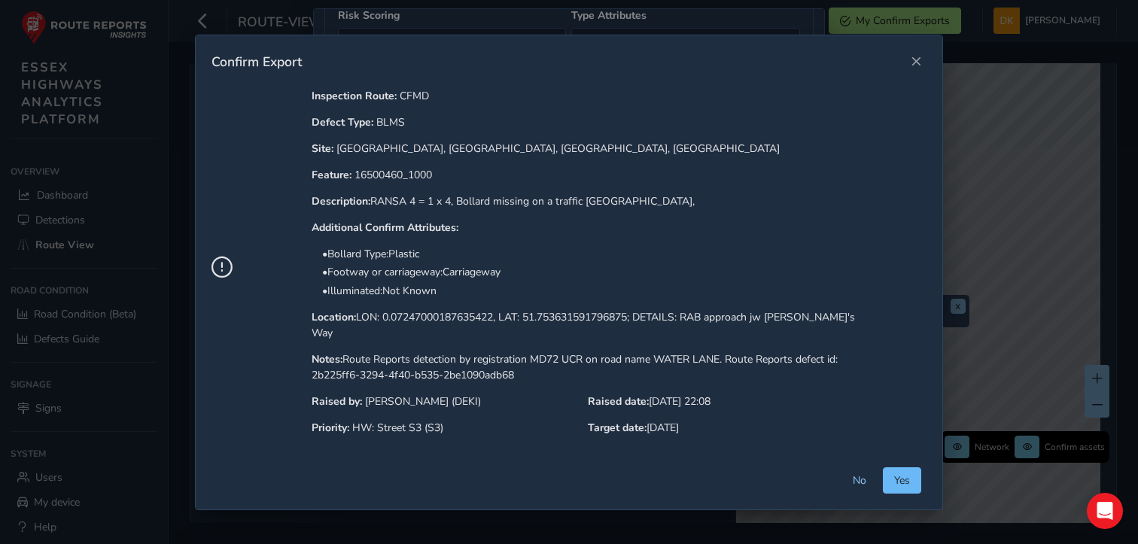
click at [901, 467] on button "Yes" at bounding box center [902, 480] width 38 height 26
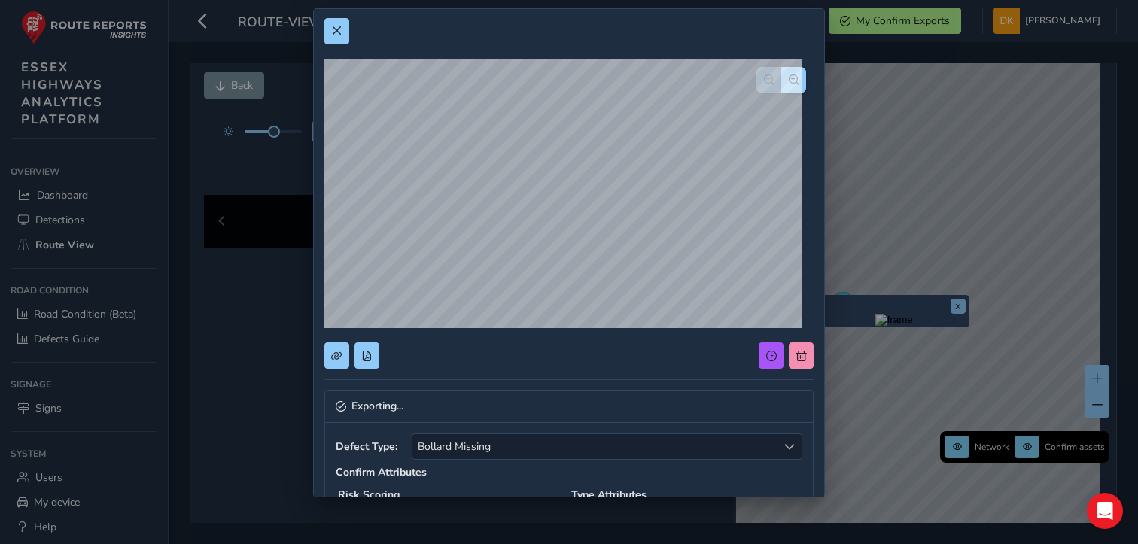
scroll to position [0, 0]
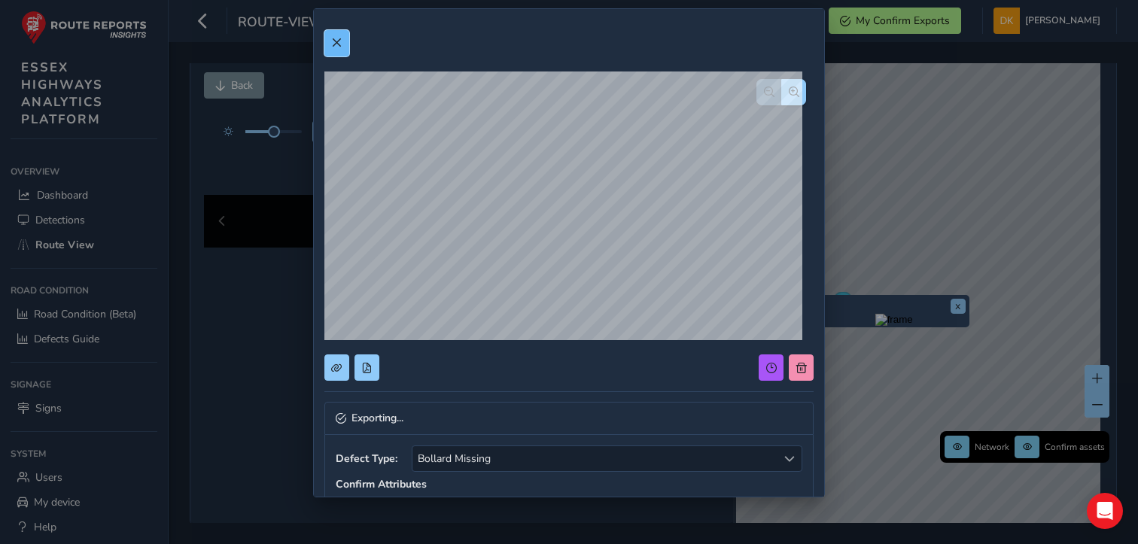
click at [338, 48] on button at bounding box center [336, 43] width 25 height 26
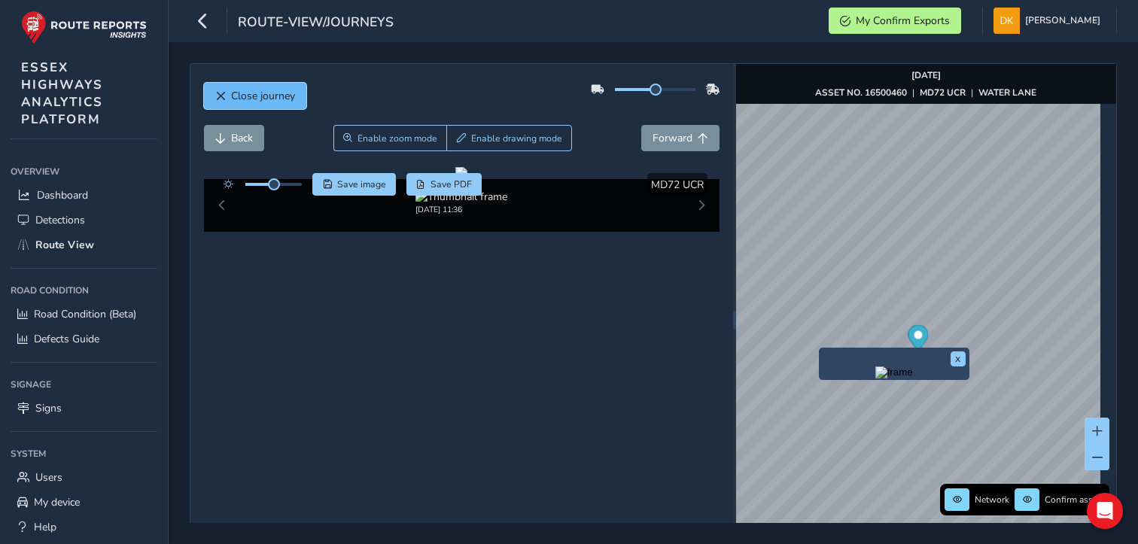
click at [235, 93] on span "Close journey" at bounding box center [263, 96] width 64 height 14
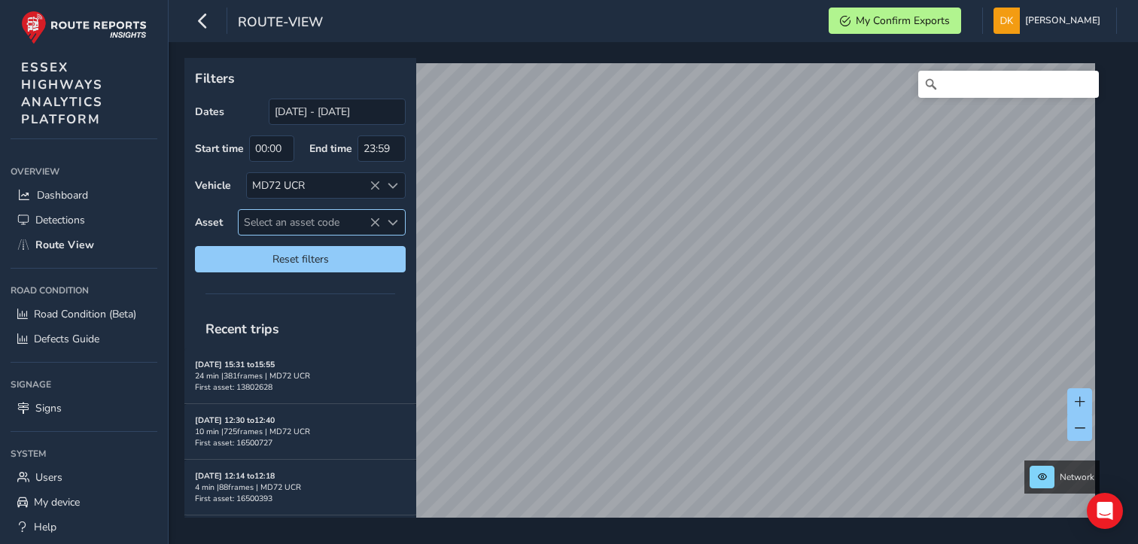
click at [269, 221] on span "Select an asset code" at bounding box center [310, 222] width 142 height 25
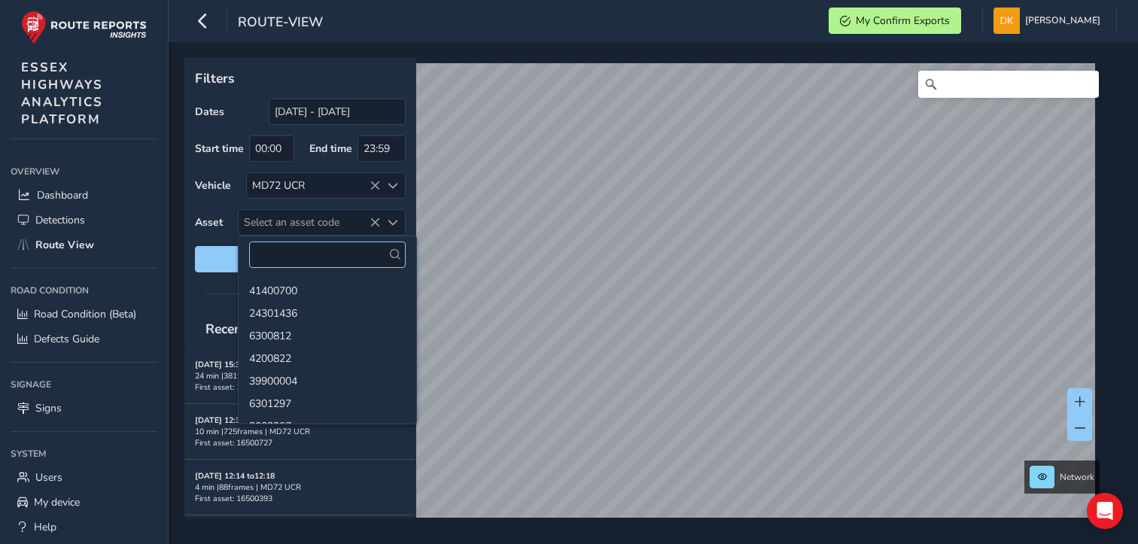
drag, startPoint x: 265, startPoint y: 250, endPoint x: 265, endPoint y: 258, distance: 8.3
type input "16500184"
click at [276, 297] on li "16500184" at bounding box center [328, 290] width 178 height 23
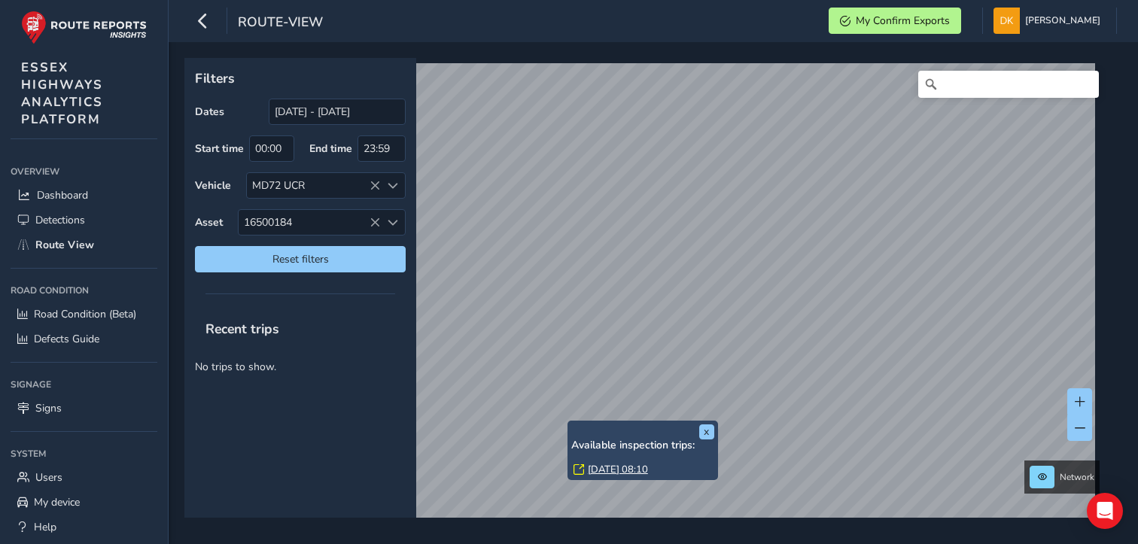
click at [568, 422] on div "x Available inspection trips: [DATE] 08:10" at bounding box center [643, 450] width 151 height 59
click at [607, 467] on link "[DATE] 08:10" at bounding box center [618, 470] width 60 height 14
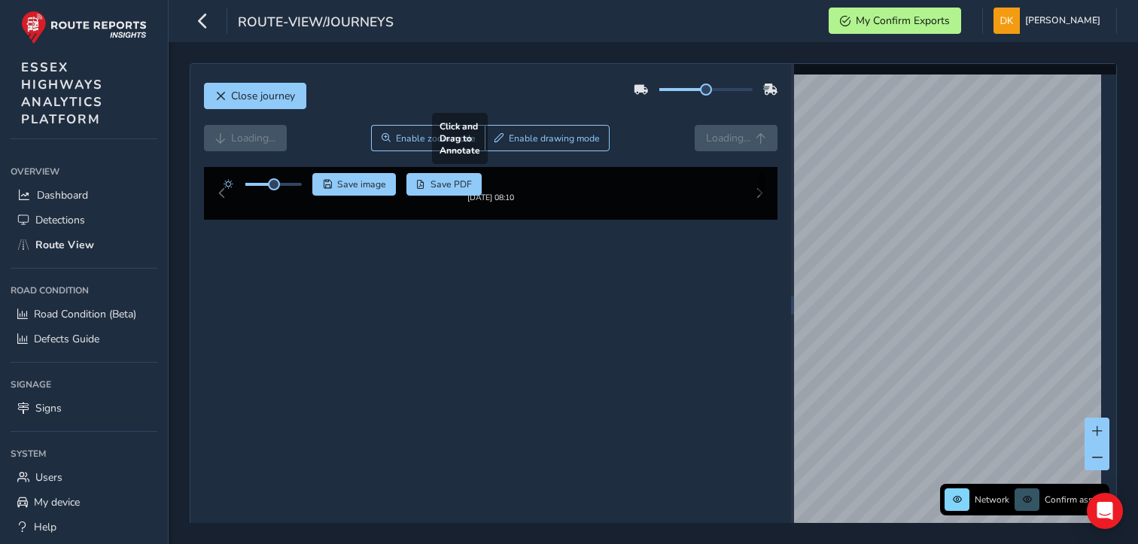
scroll to position [55, 0]
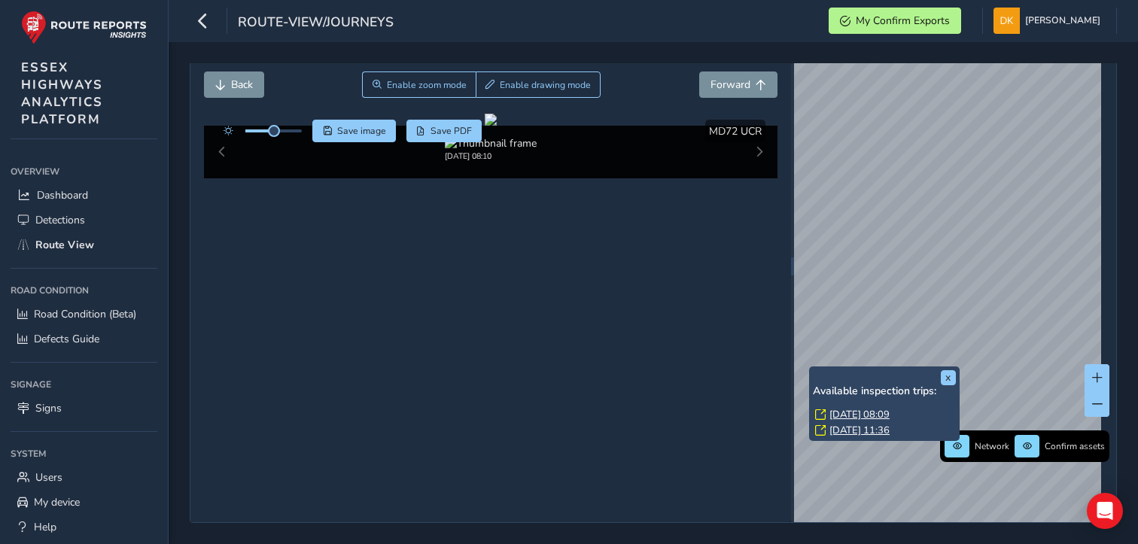
click at [809, 367] on div "x Available inspection trips: [DATE] 08:09 [DATE] 11:36" at bounding box center [884, 404] width 151 height 75
click at [851, 429] on link "[DATE] 11:36" at bounding box center [860, 431] width 60 height 14
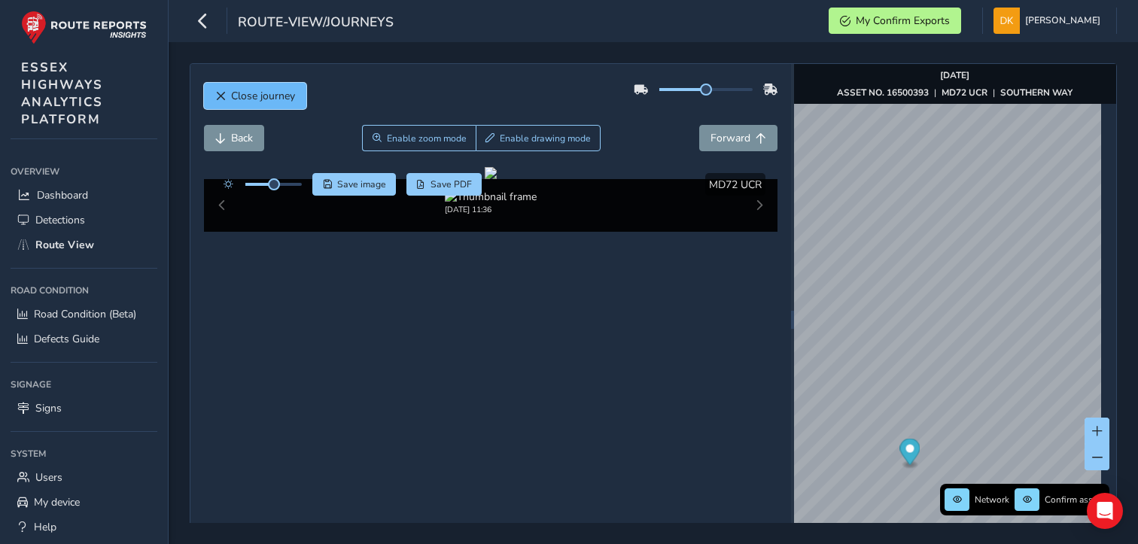
click at [260, 107] on button "Close journey" at bounding box center [255, 96] width 102 height 26
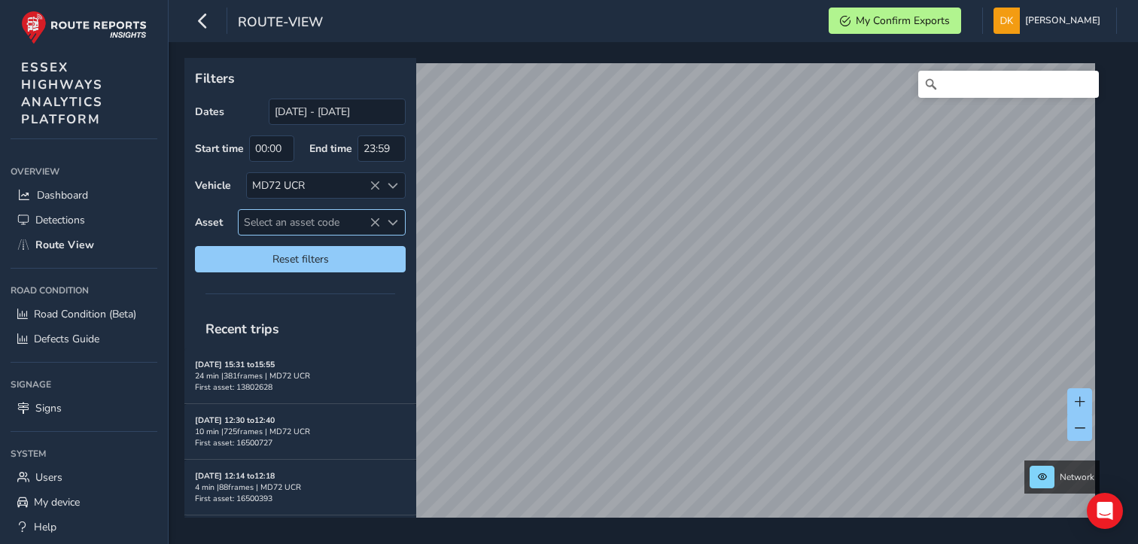
click at [299, 222] on span "Select an asset code" at bounding box center [310, 222] width 142 height 25
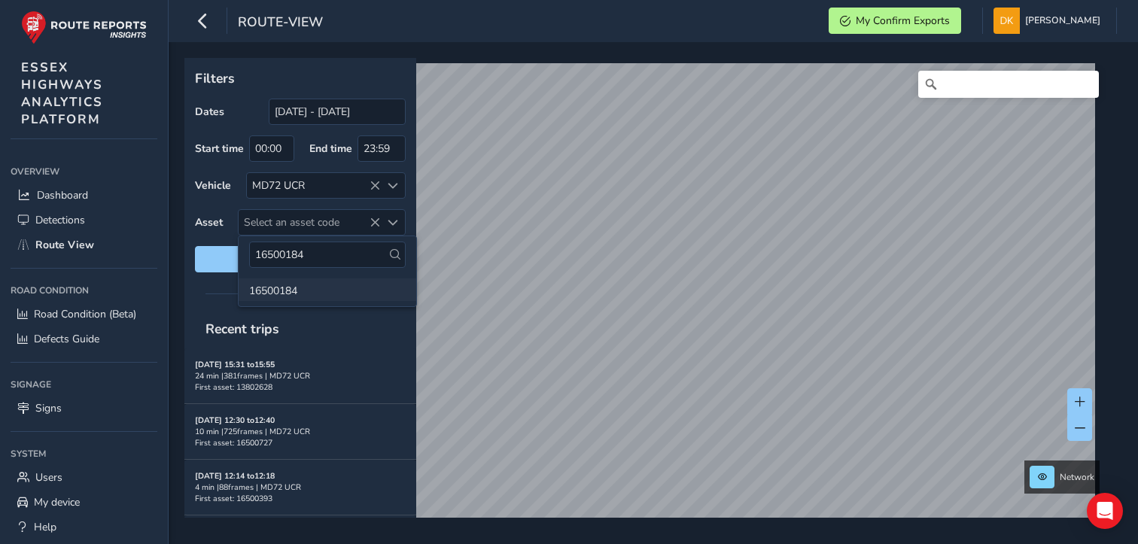
type input "16500184"
click at [280, 294] on li "16500184" at bounding box center [328, 290] width 178 height 23
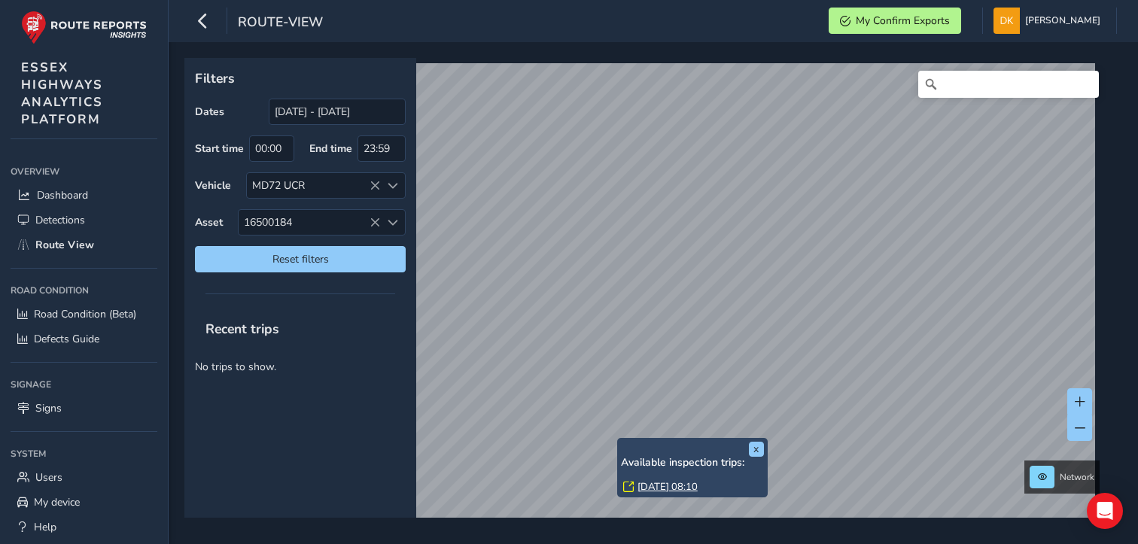
click at [617, 443] on div "x Available inspection trips: [DATE] 08:10" at bounding box center [692, 467] width 151 height 59
click at [647, 485] on link "[DATE] 08:10" at bounding box center [668, 487] width 60 height 14
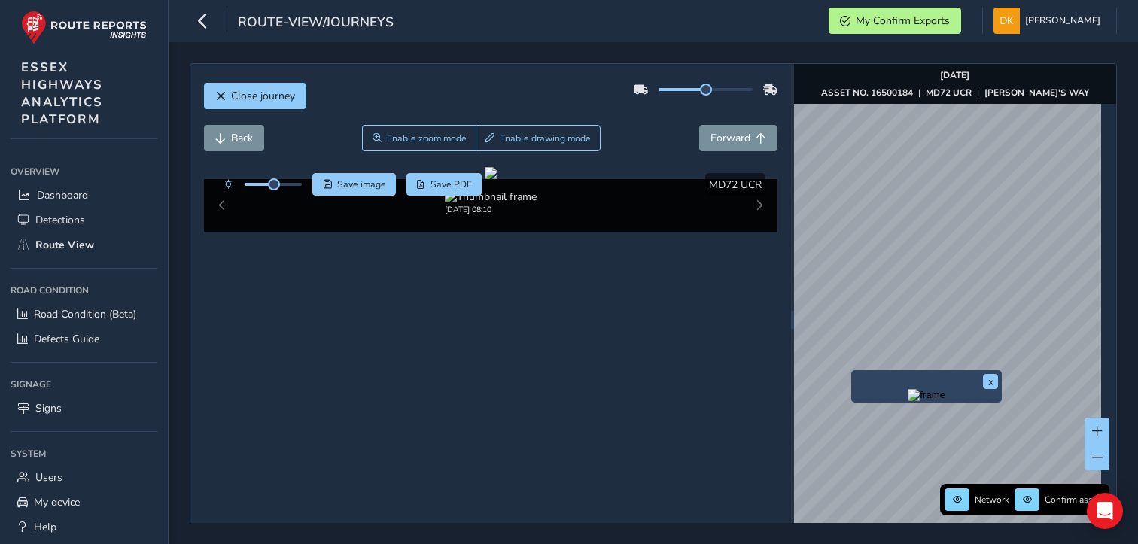
click at [852, 373] on div "x" at bounding box center [926, 386] width 151 height 32
click at [908, 401] on img "Preview frame" at bounding box center [927, 395] width 38 height 12
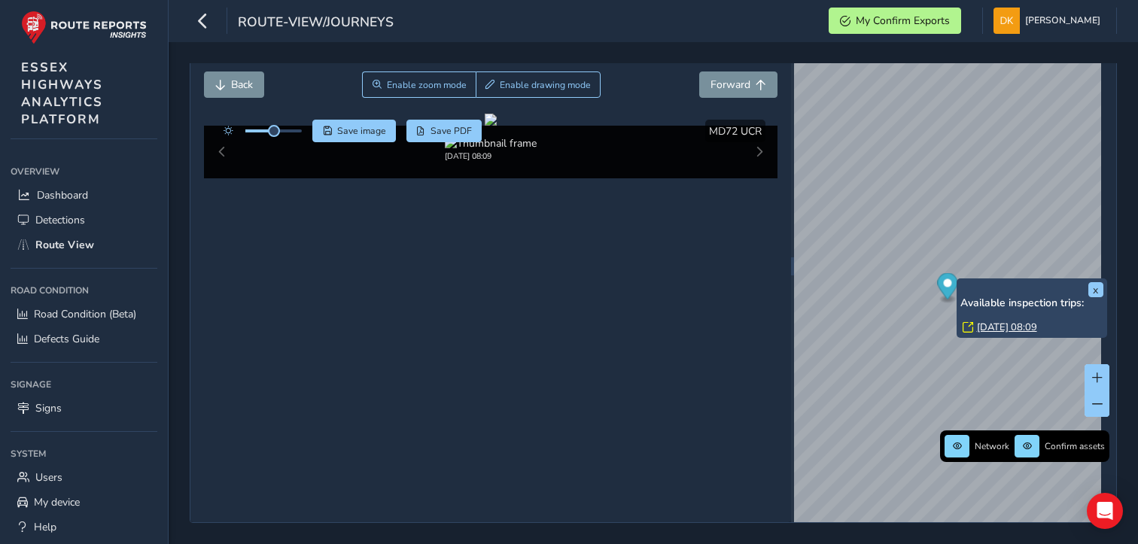
scroll to position [55, 0]
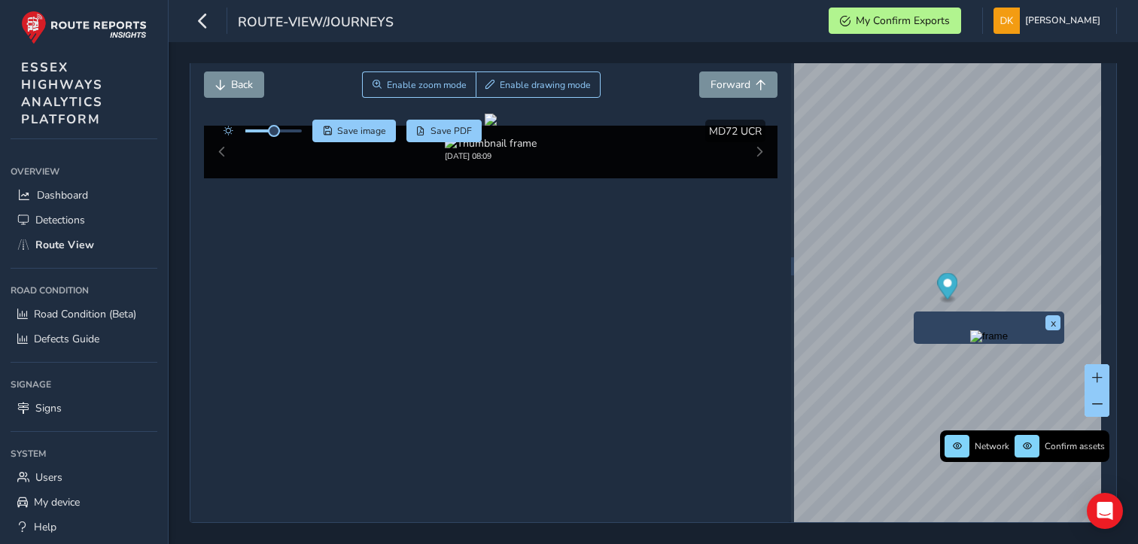
click at [970, 343] on img "Preview frame" at bounding box center [989, 336] width 38 height 12
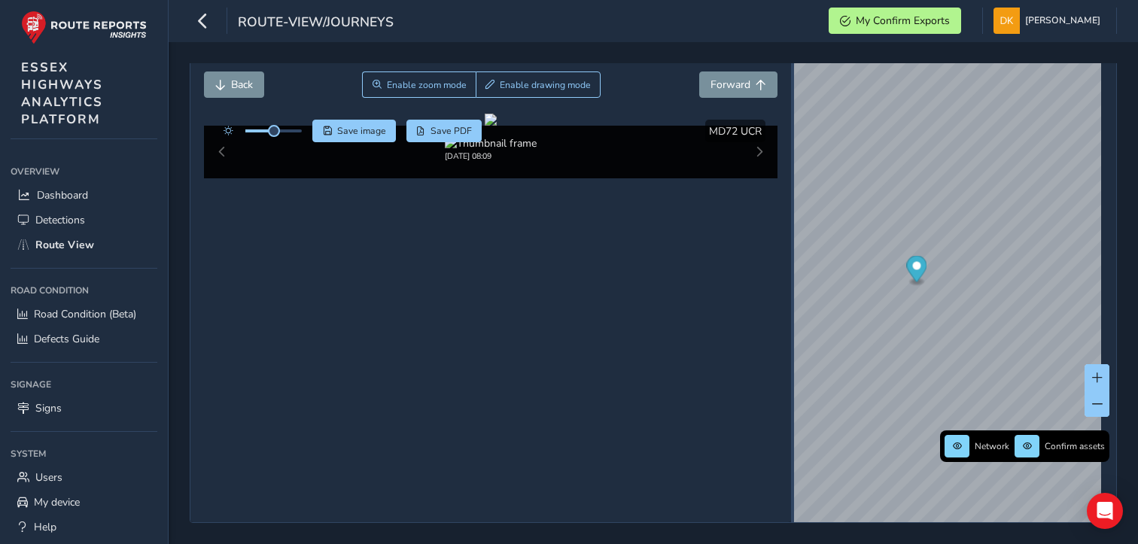
scroll to position [53, 0]
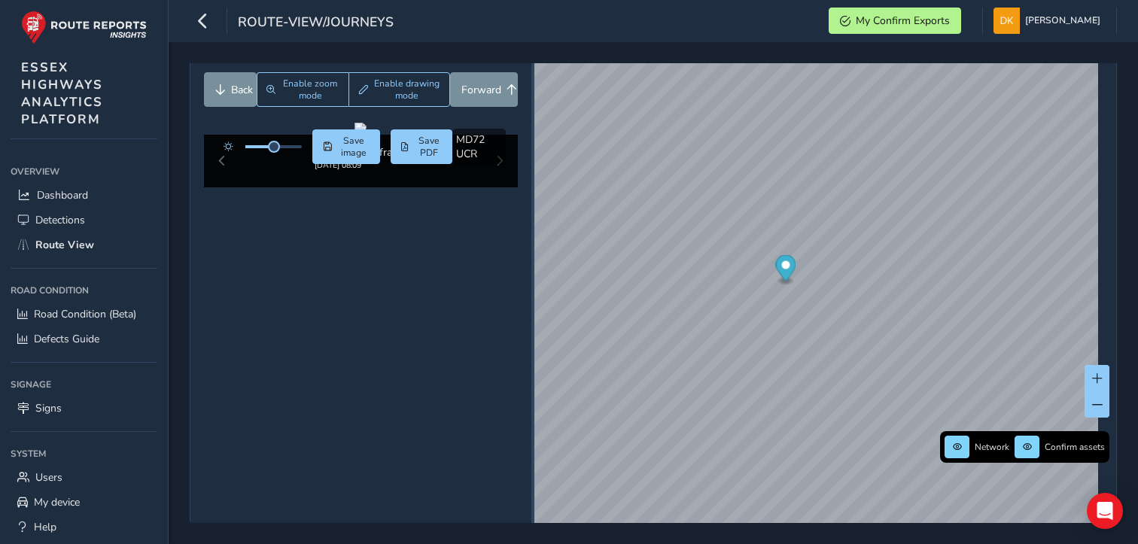
drag, startPoint x: 784, startPoint y: 264, endPoint x: 527, endPoint y: 236, distance: 258.3
click at [531, 236] on div at bounding box center [532, 267] width 3 height 512
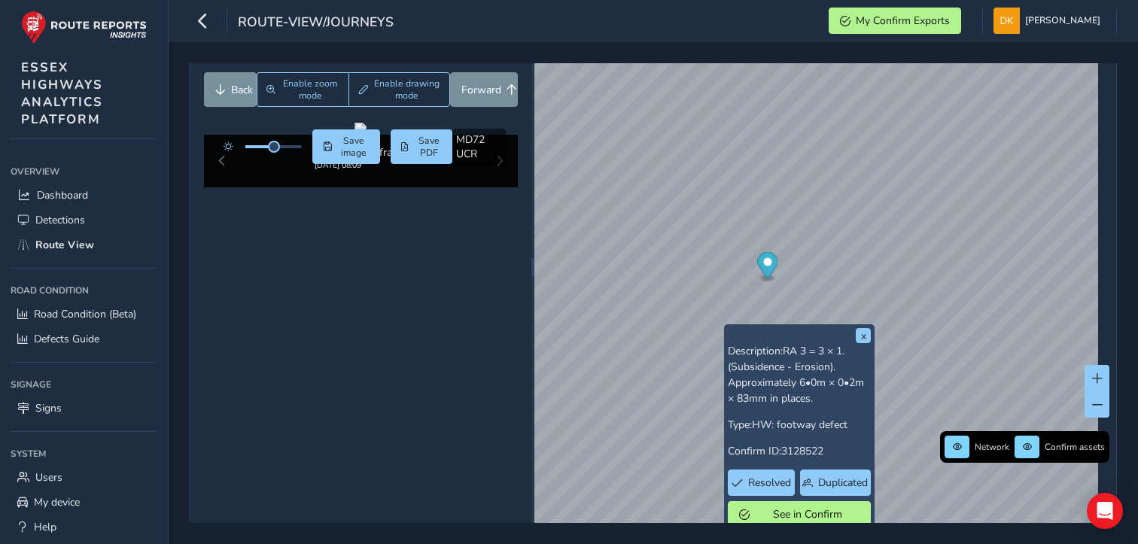
scroll to position [53, 0]
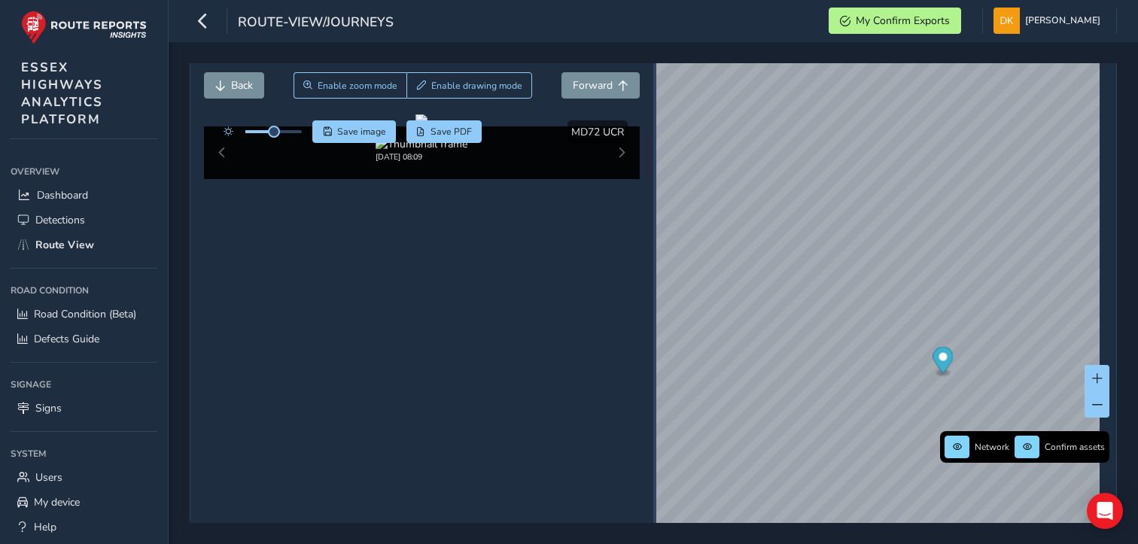
drag, startPoint x: 528, startPoint y: 267, endPoint x: 648, endPoint y: 271, distance: 120.5
click at [653, 271] on div at bounding box center [654, 267] width 3 height 18
click at [373, 130] on span "Save image" at bounding box center [361, 132] width 49 height 12
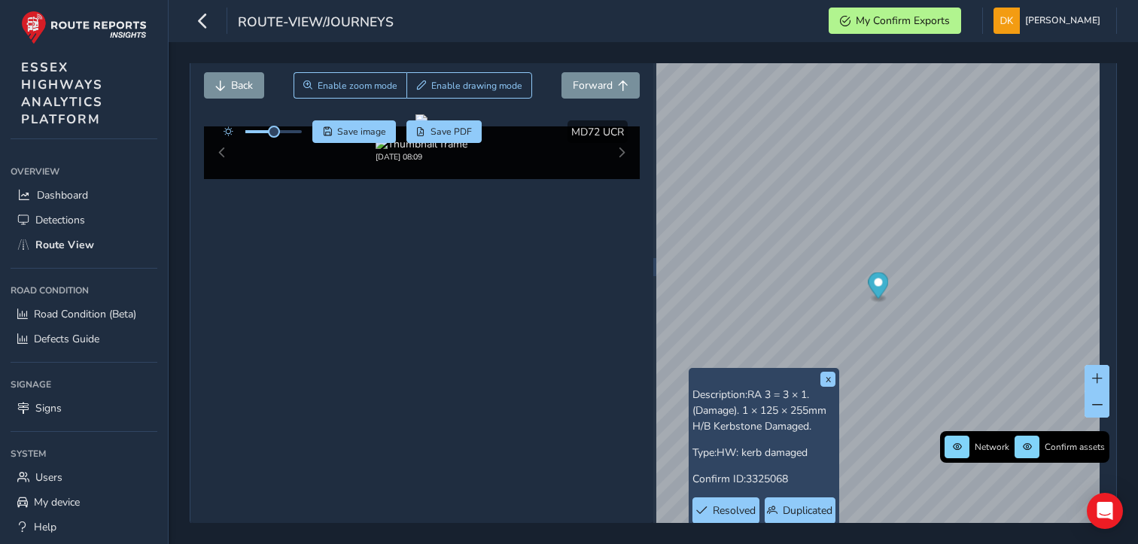
click at [750, 23] on div "route-view/journeys My Confirm Exports [PERSON_NAME] Colour Scheme: Dark Dim Li…" at bounding box center [654, 21] width 970 height 42
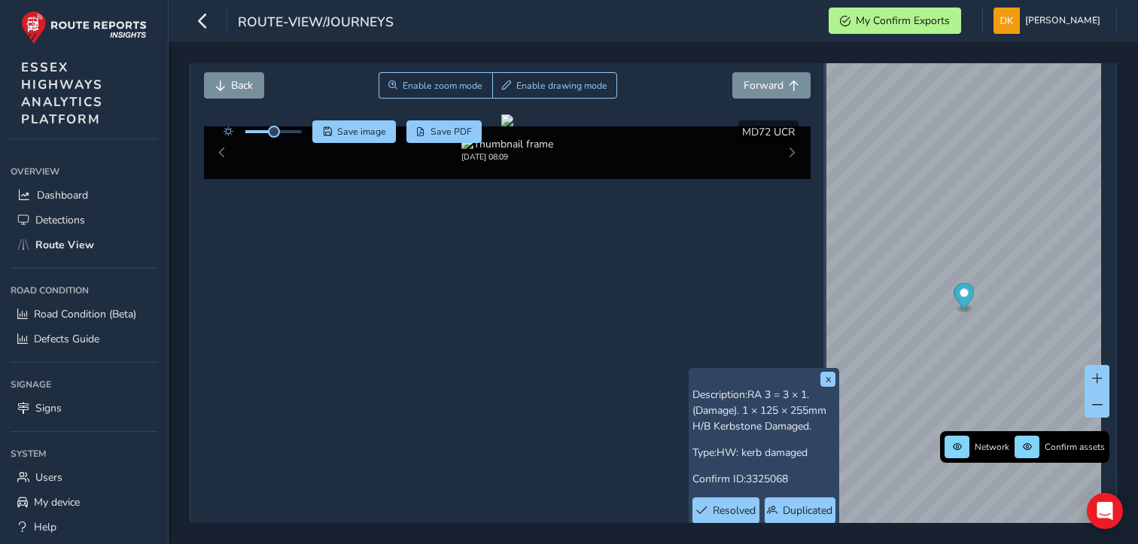
drag, startPoint x: 648, startPoint y: 269, endPoint x: 817, endPoint y: 250, distance: 169.7
click at [824, 250] on div at bounding box center [825, 267] width 3 height 512
click at [828, 379] on button "x" at bounding box center [828, 379] width 15 height 15
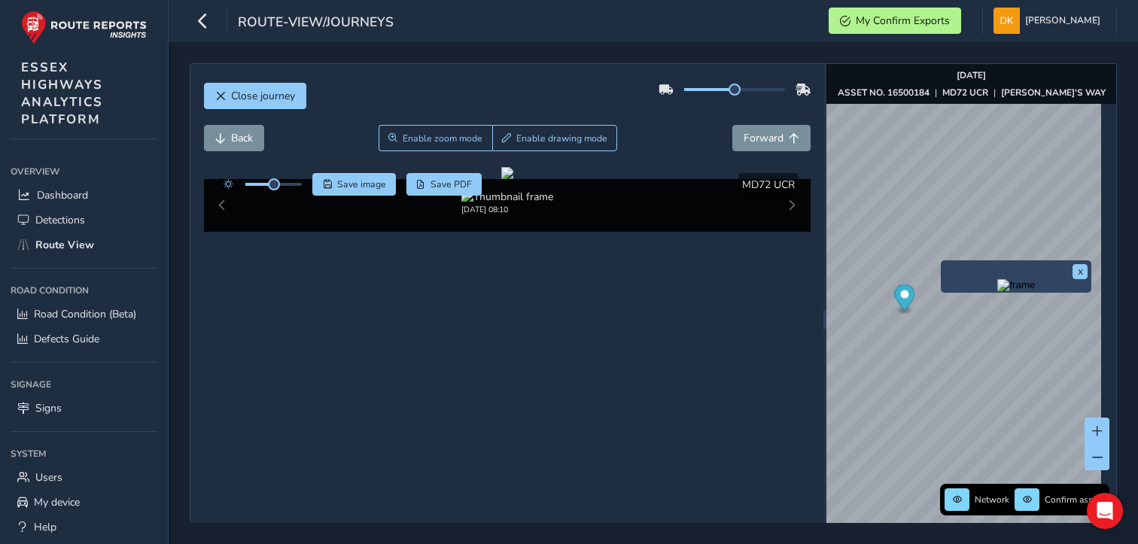
click at [997, 284] on img "Preview frame" at bounding box center [1016, 285] width 38 height 12
